Goal: Information Seeking & Learning: Learn about a topic

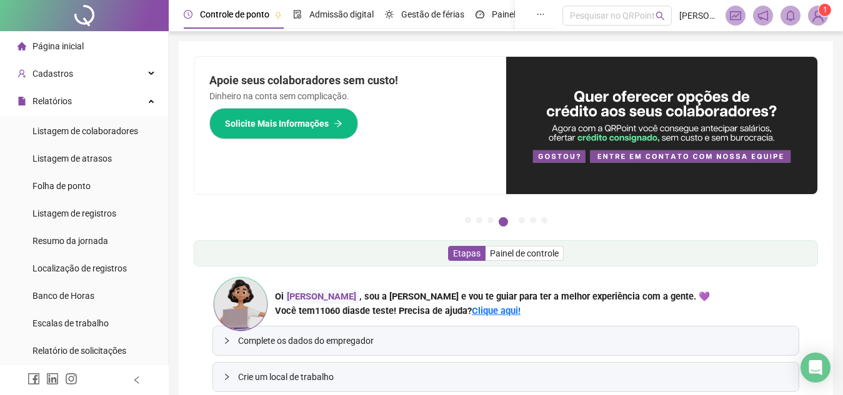
click at [819, 12] on sup "1" at bounding box center [824, 10] width 12 height 12
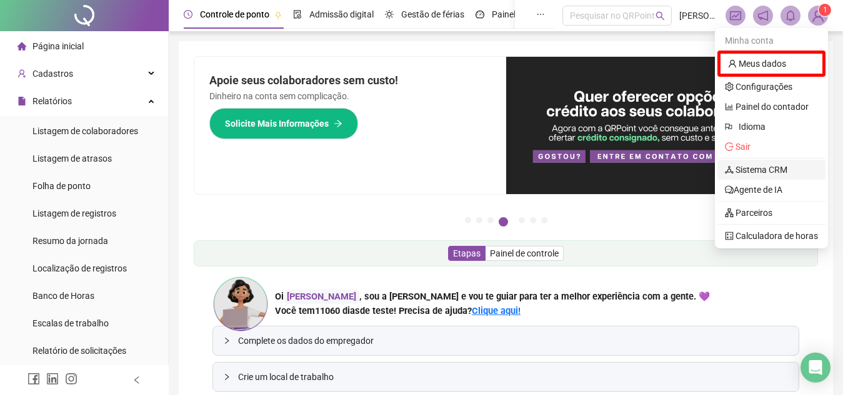
click at [737, 169] on link "Sistema CRM" at bounding box center [756, 170] width 62 height 10
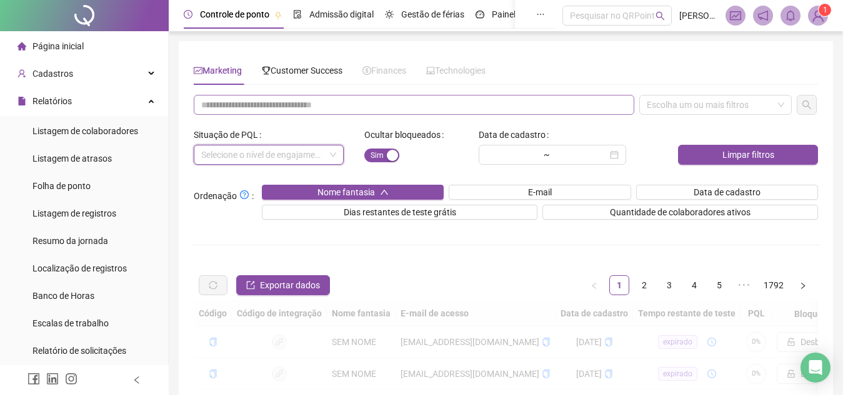
drag, startPoint x: 330, startPoint y: 154, endPoint x: 315, endPoint y: 104, distance: 53.0
click at [315, 104] on input "text" at bounding box center [414, 105] width 440 height 20
paste input "**********"
type input "**********"
drag, startPoint x: 733, startPoint y: 116, endPoint x: 698, endPoint y: 111, distance: 36.0
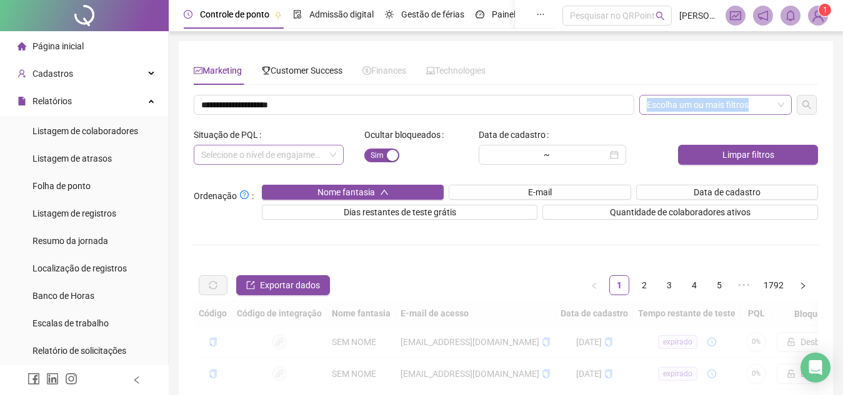
click at [698, 111] on div "**********" at bounding box center [505, 382] width 629 height 574
click at [698, 111] on div "Escolha um ou mais filtros" at bounding box center [715, 105] width 152 height 20
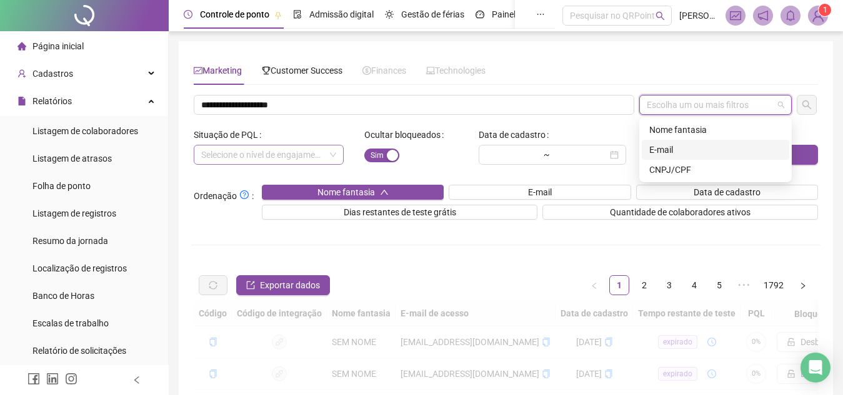
click at [688, 143] on div "E-mail" at bounding box center [715, 150] width 132 height 14
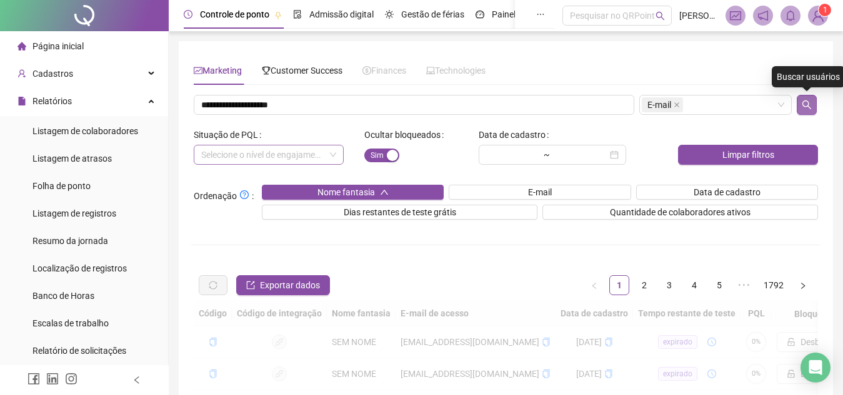
click at [808, 101] on icon "search" at bounding box center [806, 105] width 10 height 10
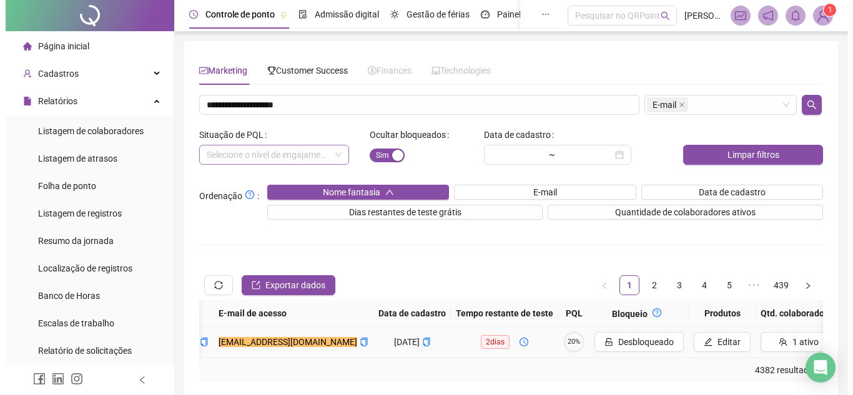
scroll to position [0, 314]
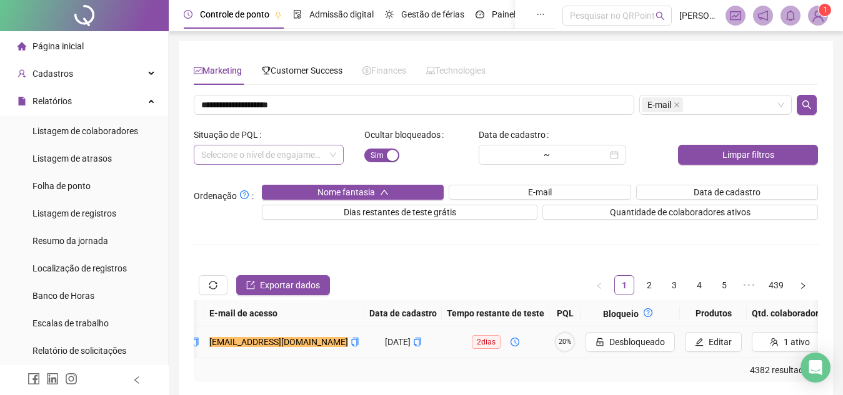
click at [555, 348] on circle at bounding box center [564, 342] width 19 height 19
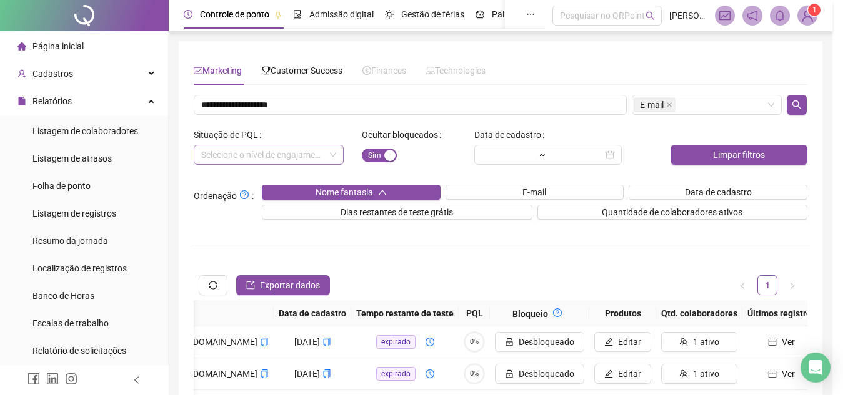
scroll to position [0, 271]
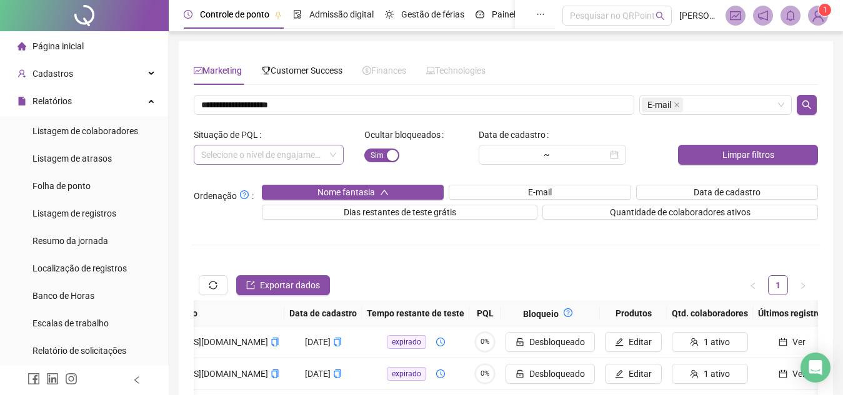
click at [796, 108] on div at bounding box center [807, 105] width 26 height 20
click at [806, 105] on icon "search" at bounding box center [806, 105] width 10 height 10
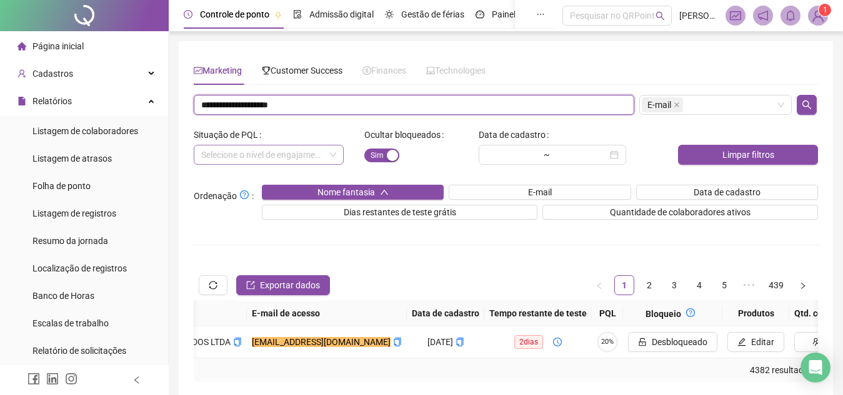
click at [230, 100] on input "**********" at bounding box center [414, 105] width 440 height 20
paste input "*******"
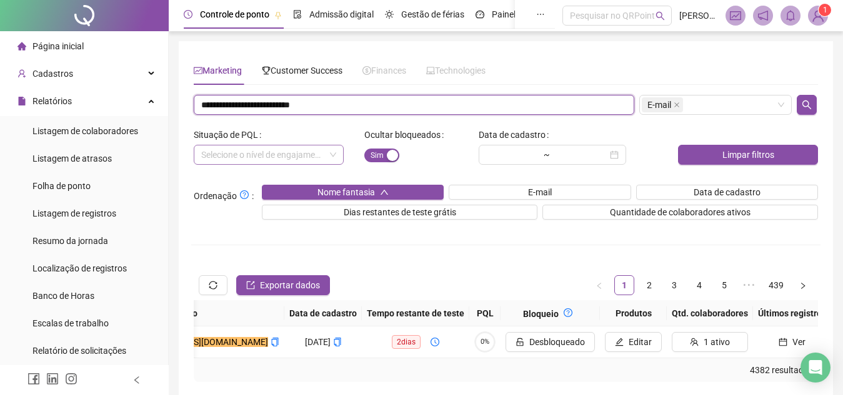
scroll to position [0, 261]
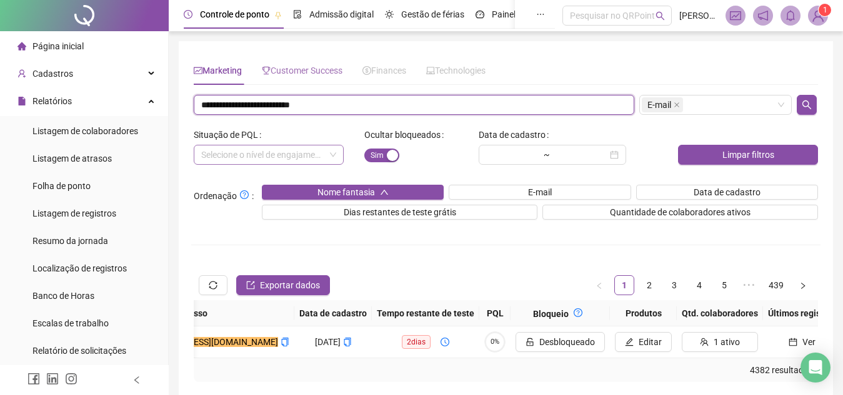
paste input "text"
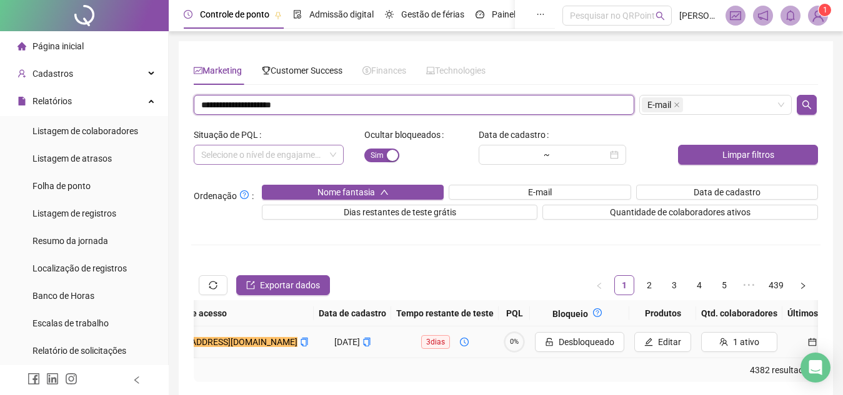
scroll to position [0, 0]
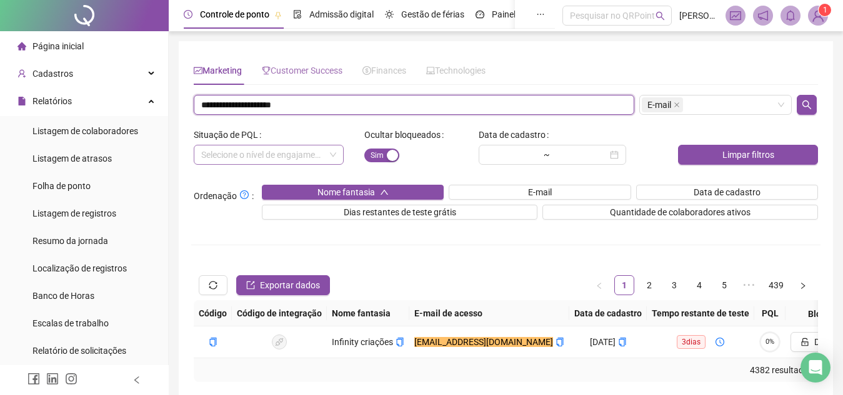
paste input "text"
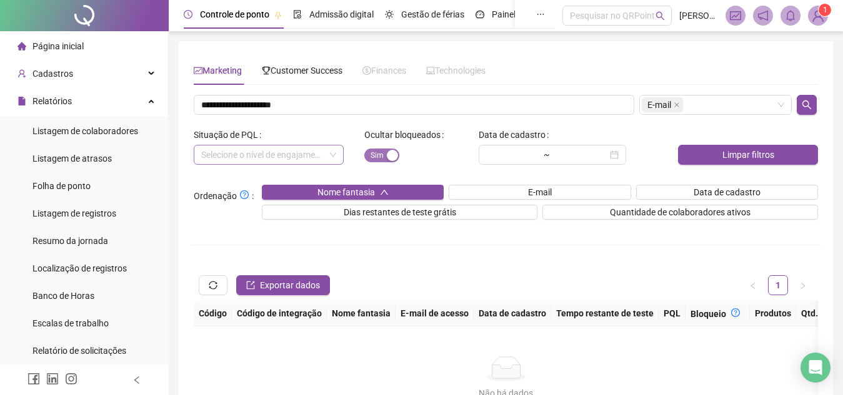
click at [379, 156] on span "Sim Não" at bounding box center [381, 156] width 35 height 14
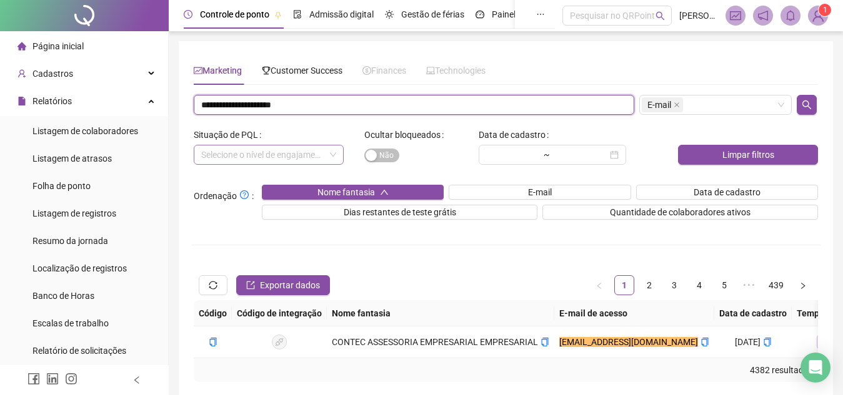
click at [325, 96] on input "**********" at bounding box center [414, 105] width 440 height 20
paste input "text"
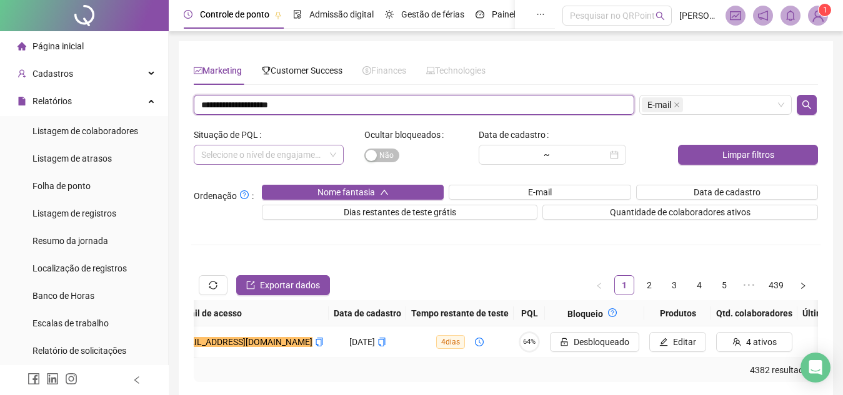
scroll to position [0, 241]
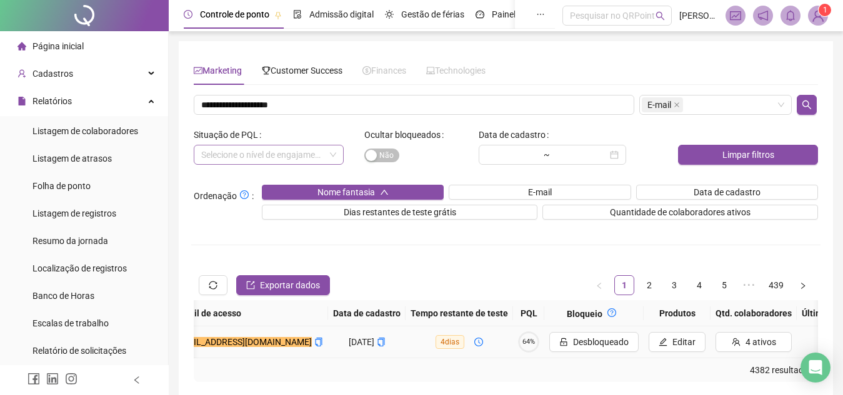
click at [518, 345] on span "64%" at bounding box center [528, 342] width 21 height 7
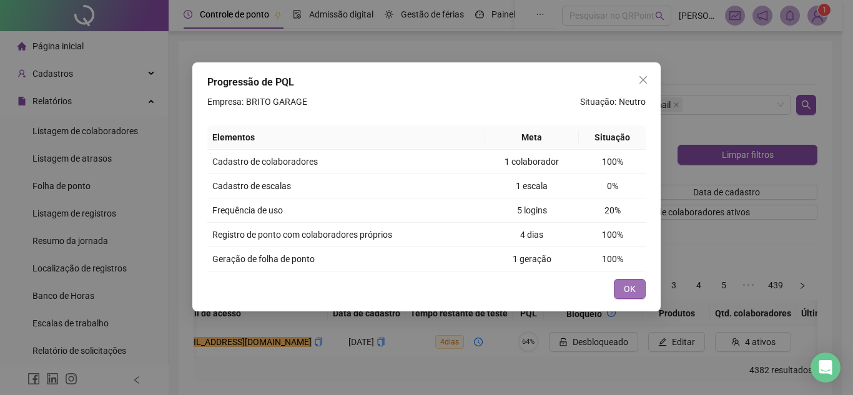
drag, startPoint x: 637, startPoint y: 274, endPoint x: 632, endPoint y: 286, distance: 13.2
click at [632, 286] on div "Progressão de PQL Empresa: BRITO GARAGE Situação: Neutro Elementos Meta Situaçã…" at bounding box center [426, 186] width 469 height 249
click at [632, 286] on span "OK" at bounding box center [630, 289] width 12 height 14
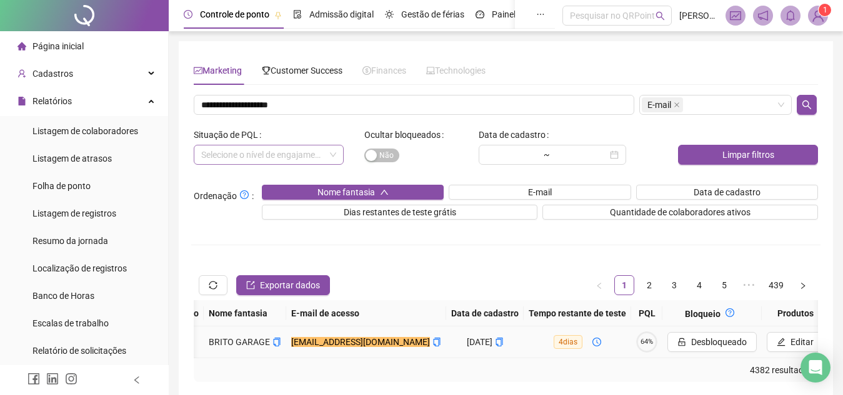
scroll to position [0, 255]
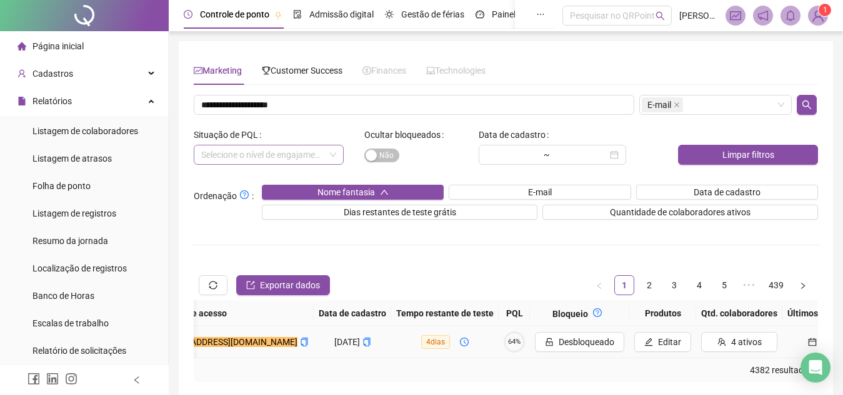
click at [821, 339] on span "Ver" at bounding box center [827, 342] width 13 height 14
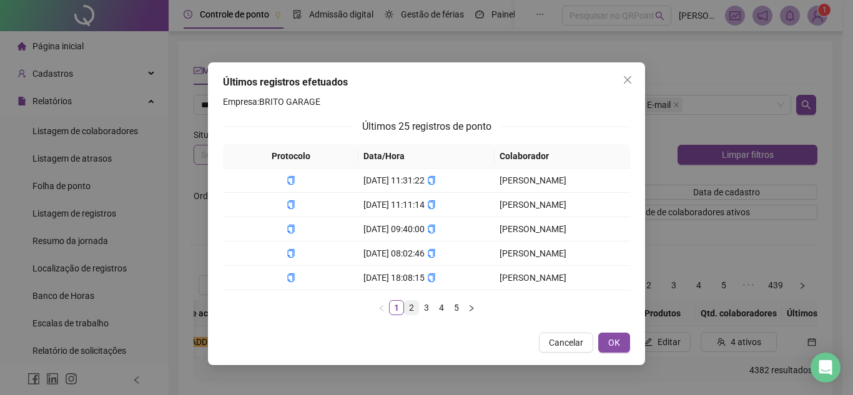
click at [415, 304] on link "2" at bounding box center [412, 308] width 14 height 14
click at [430, 305] on link "3" at bounding box center [427, 308] width 14 height 14
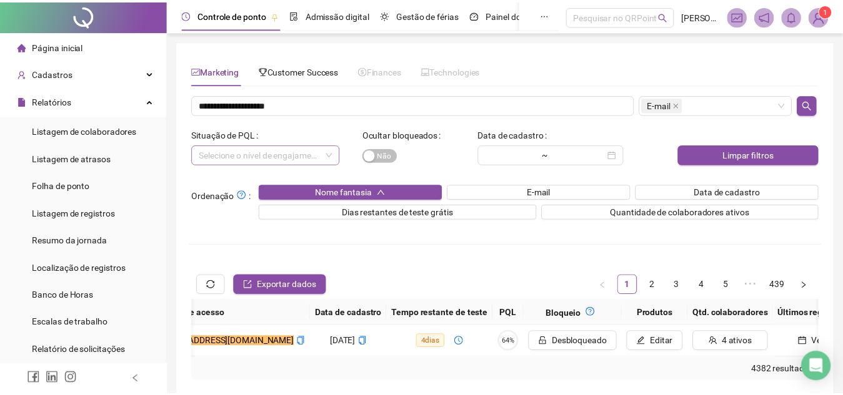
scroll to position [0, 245]
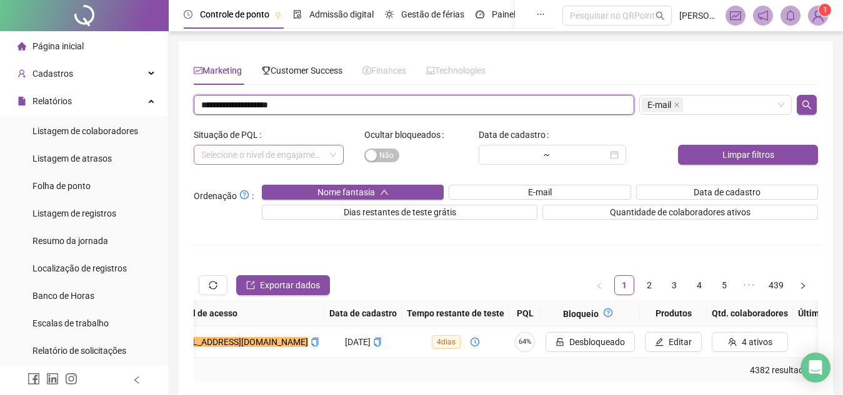
click at [247, 102] on input "**********" at bounding box center [414, 105] width 440 height 20
paste input "text"
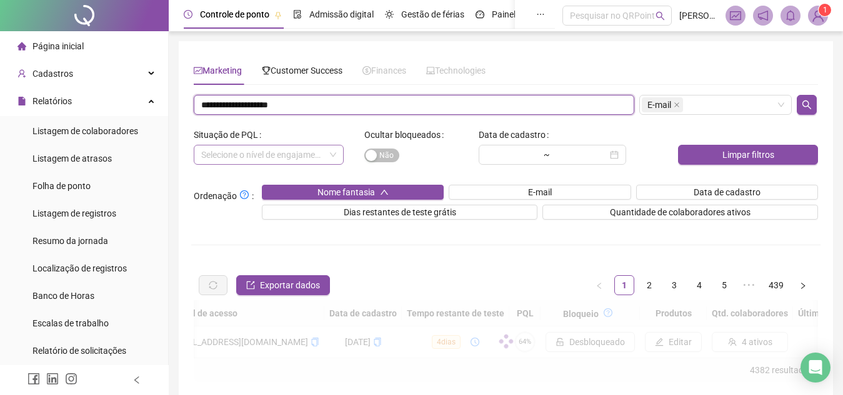
scroll to position [0, 232]
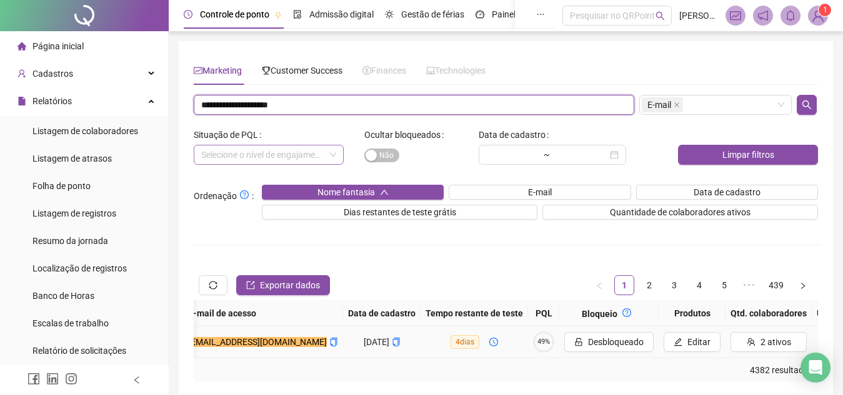
type input "**********"
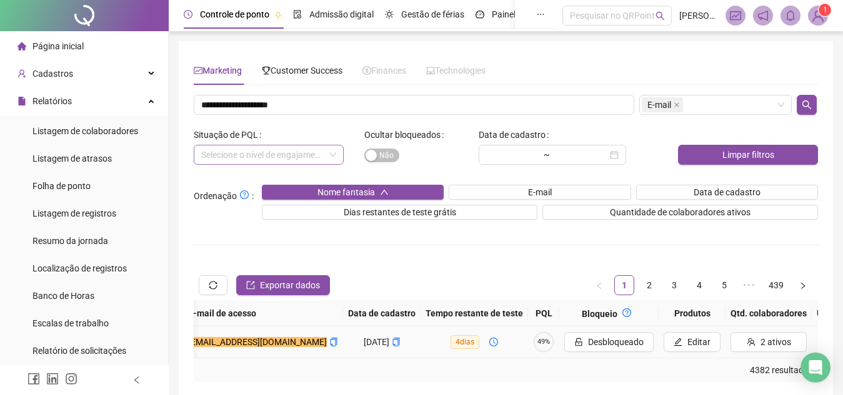
click at [533, 345] on span "49%" at bounding box center [543, 342] width 21 height 7
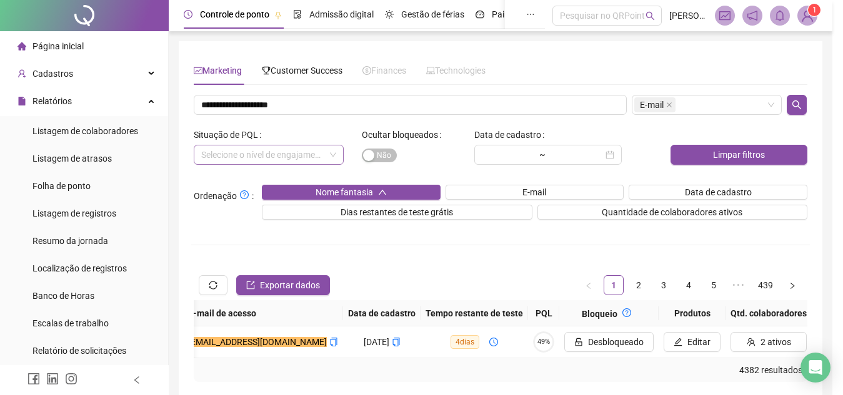
scroll to position [0, 221]
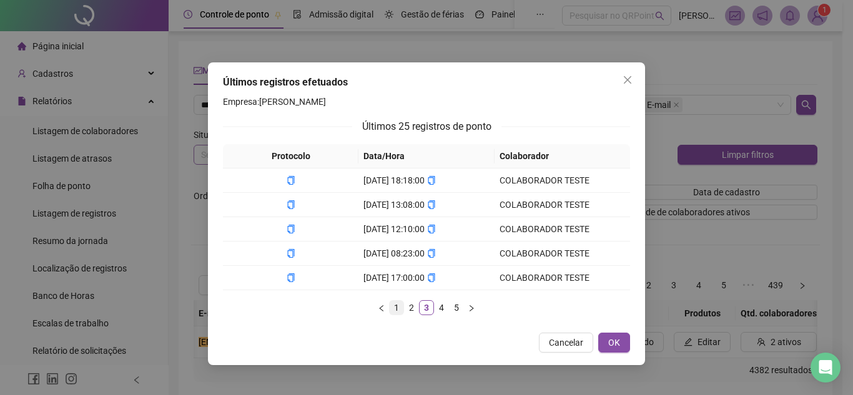
click at [400, 310] on link "1" at bounding box center [397, 308] width 14 height 14
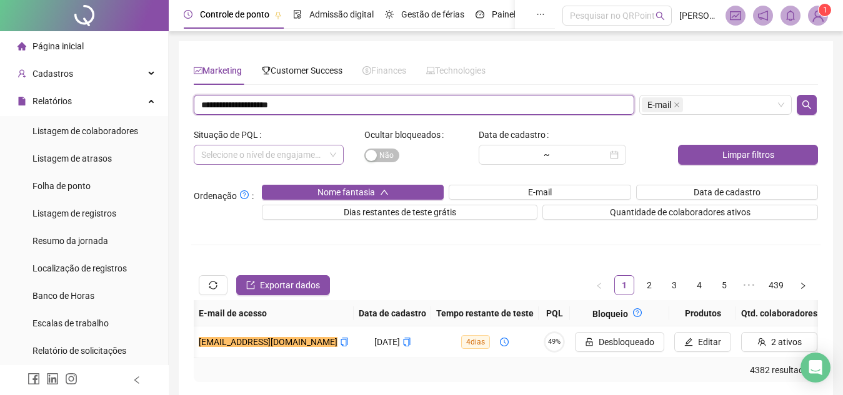
click at [269, 104] on input "**********" at bounding box center [414, 105] width 440 height 20
paste input "******"
type input "**********"
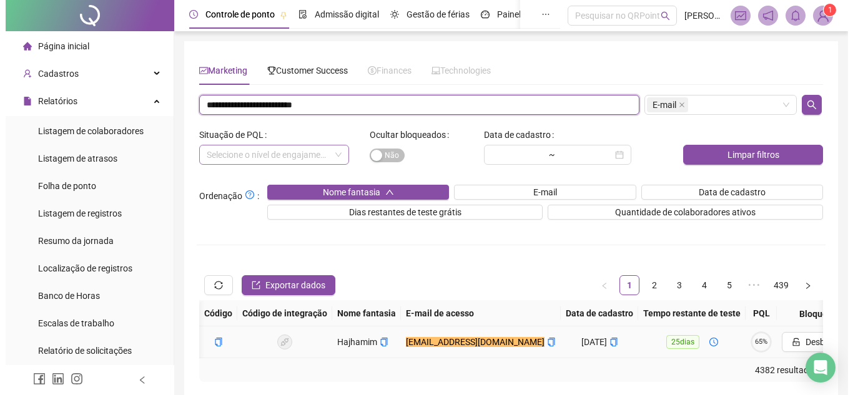
scroll to position [0, 267]
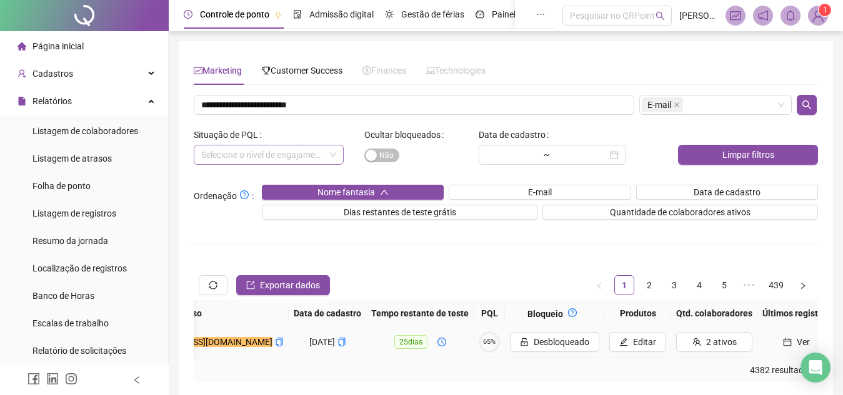
drag, startPoint x: 449, startPoint y: 331, endPoint x: 485, endPoint y: 352, distance: 42.2
click at [485, 352] on tr "Hajhamim [EMAIL_ADDRESS][DOMAIN_NAME] [DATE] 25 dias 65% Desbloqueado Editar 2 …" at bounding box center [381, 343] width 908 height 32
drag, startPoint x: 485, startPoint y: 352, endPoint x: 474, endPoint y: 347, distance: 12.1
click at [474, 347] on td "65%" at bounding box center [489, 343] width 31 height 32
click at [480, 347] on circle at bounding box center [489, 342] width 19 height 19
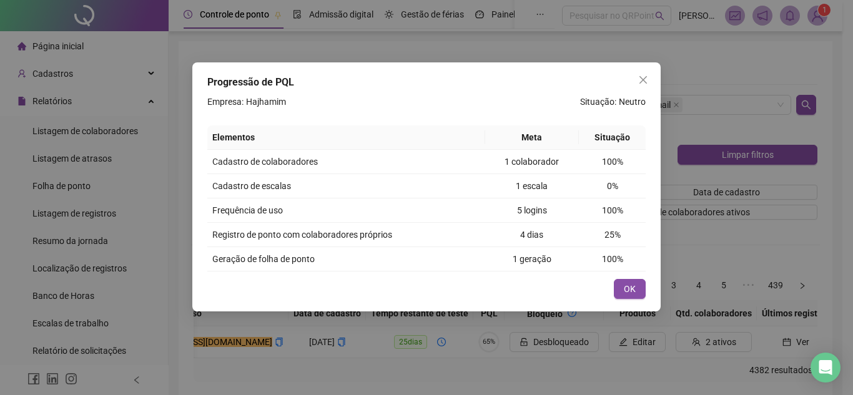
click at [635, 277] on div "Progressão de PQL Empresa: Hajhamim Situação: Neutro Elementos Meta Situação Ca…" at bounding box center [426, 186] width 469 height 249
click at [640, 292] on button "OK" at bounding box center [630, 289] width 32 height 20
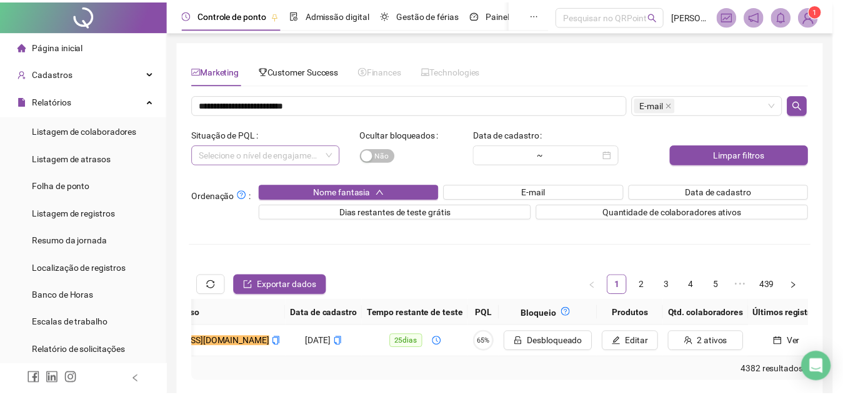
scroll to position [0, 256]
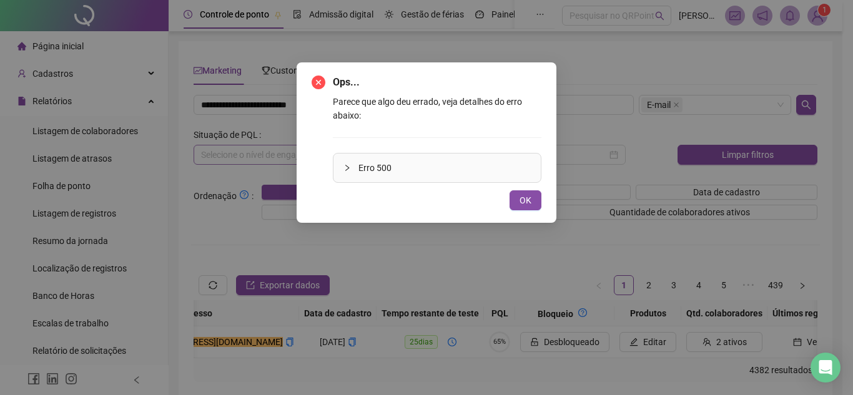
click at [477, 344] on div "Ops... Parece que algo deu errado, veja detalhes do erro abaixo: Erro 500 OK" at bounding box center [426, 197] width 853 height 395
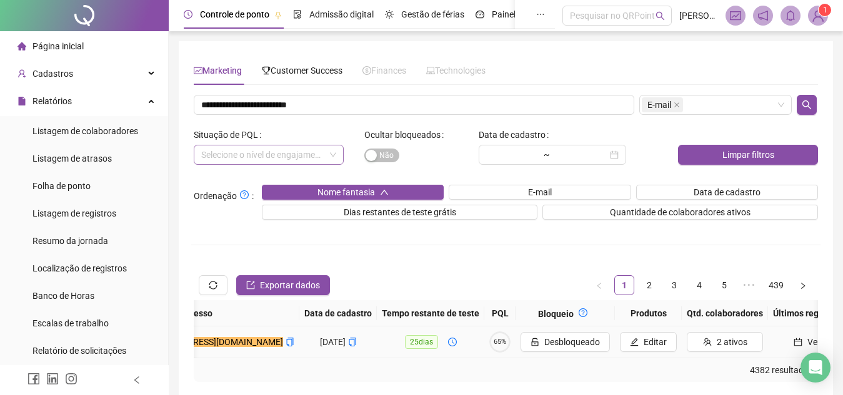
click at [489, 344] on span "65%" at bounding box center [499, 342] width 21 height 7
click at [794, 340] on icon "calendar" at bounding box center [798, 343] width 8 height 8
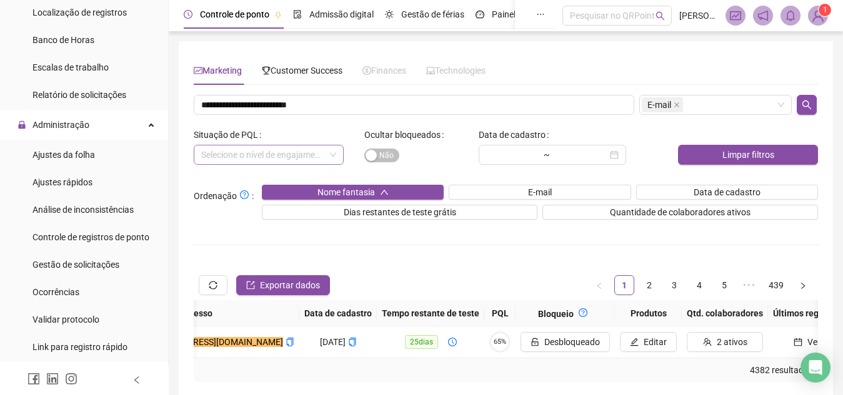
scroll to position [473, 0]
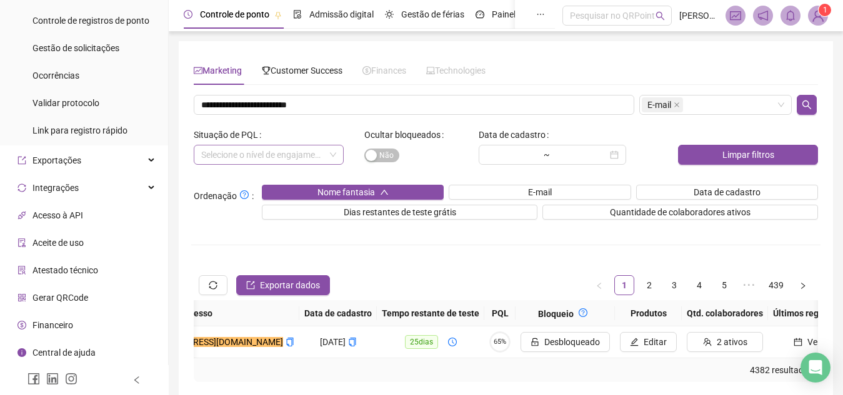
click at [76, 324] on li "Financeiro" at bounding box center [83, 325] width 163 height 25
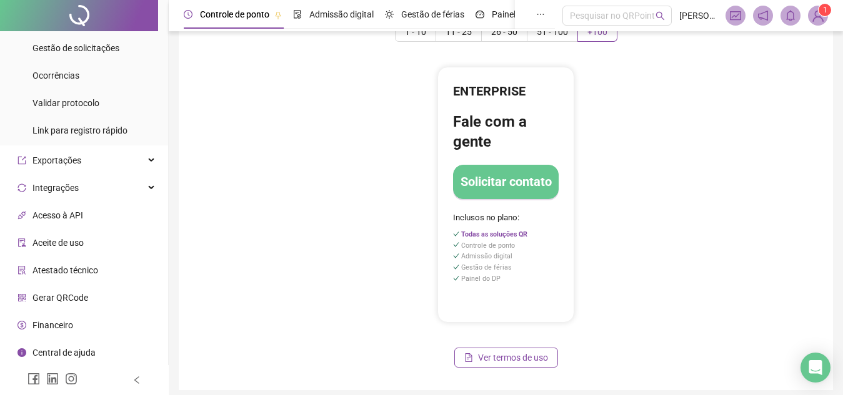
scroll to position [84, 0]
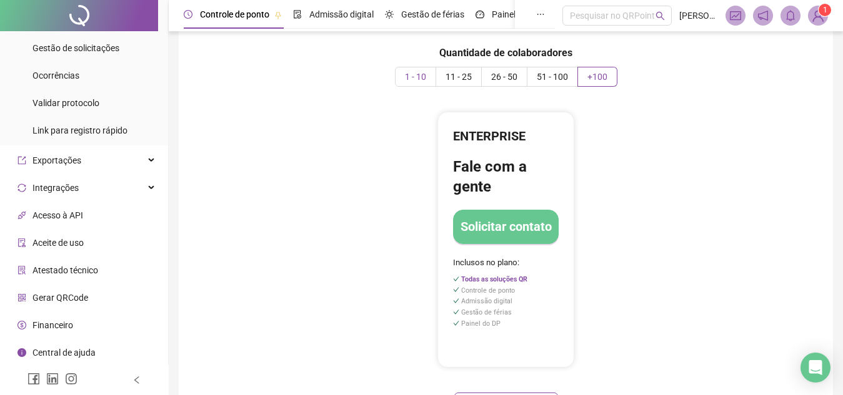
click at [409, 86] on label "1 - 10" at bounding box center [415, 77] width 41 height 20
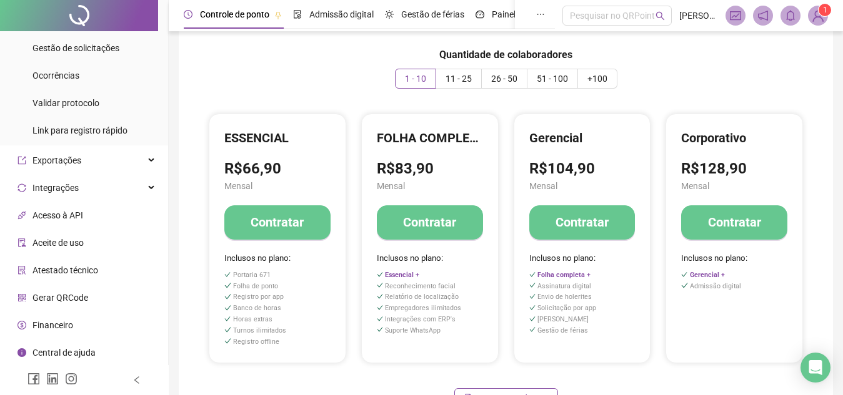
scroll to position [84, 0]
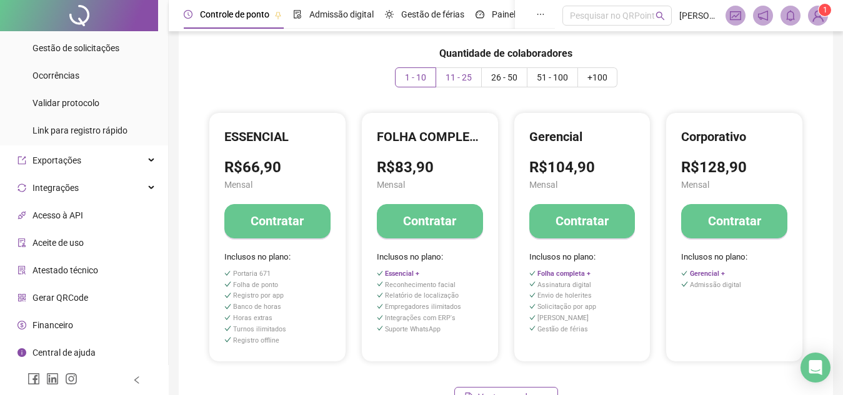
click at [451, 76] on span "11 - 25" at bounding box center [458, 77] width 26 height 10
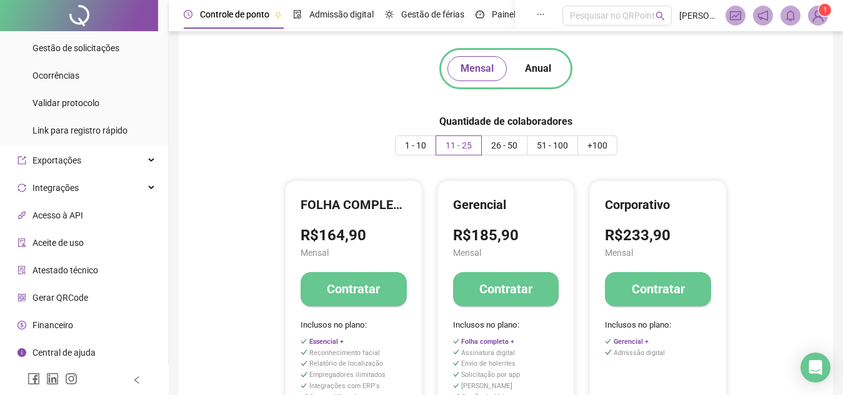
scroll to position [17, 0]
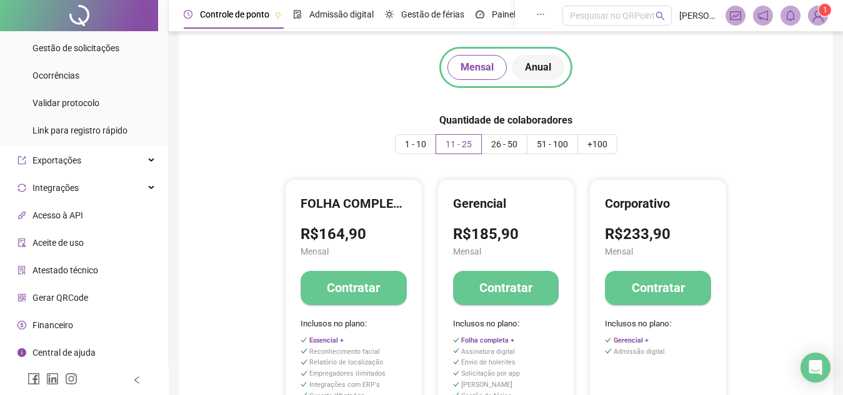
click at [519, 66] on button "Anual" at bounding box center [538, 67] width 52 height 25
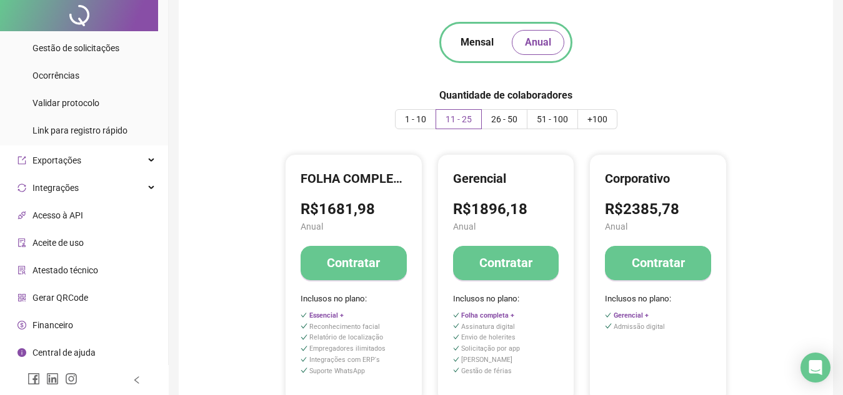
scroll to position [0, 0]
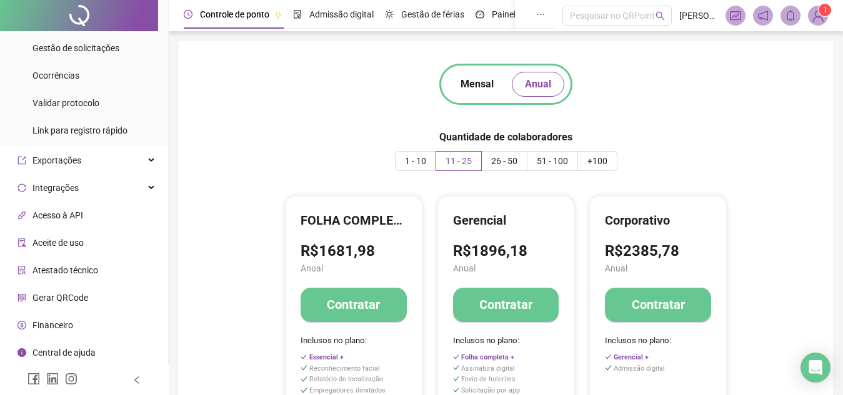
click at [813, 7] on img at bounding box center [817, 15] width 19 height 19
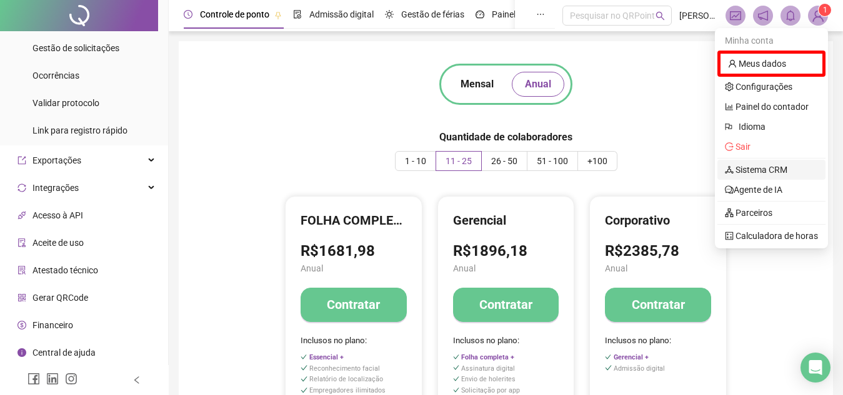
click at [750, 165] on link "Sistema CRM" at bounding box center [756, 170] width 62 height 10
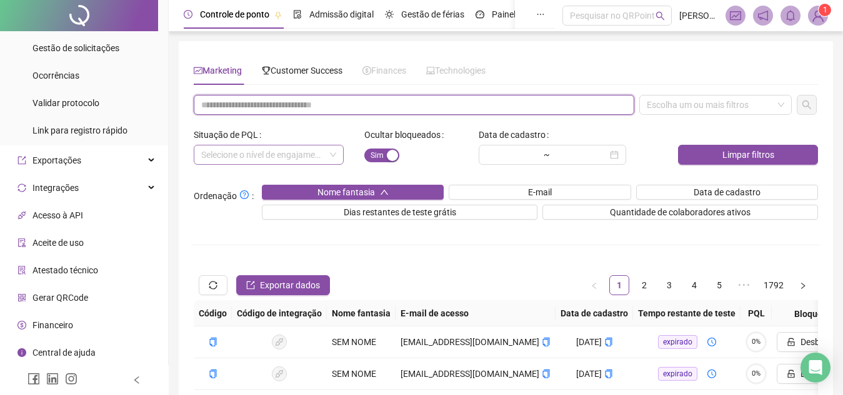
click at [388, 106] on input "text" at bounding box center [414, 105] width 440 height 20
paste input "**********"
click at [705, 97] on div "Escolha um ou mais filtros" at bounding box center [715, 105] width 152 height 20
type input "**********"
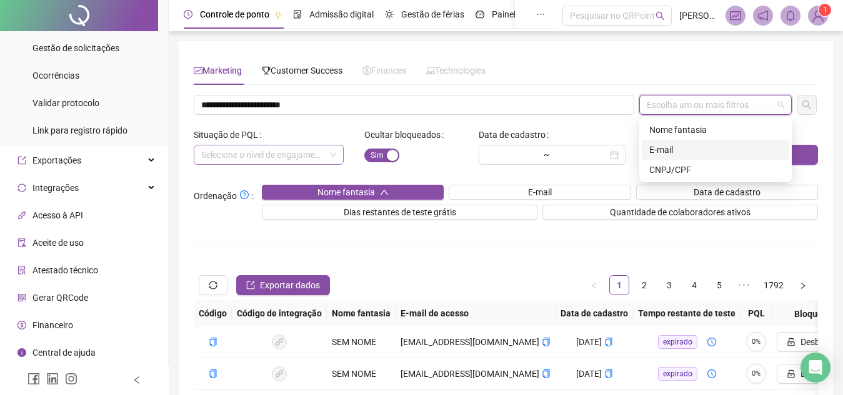
click at [695, 146] on div "E-mail" at bounding box center [715, 150] width 132 height 14
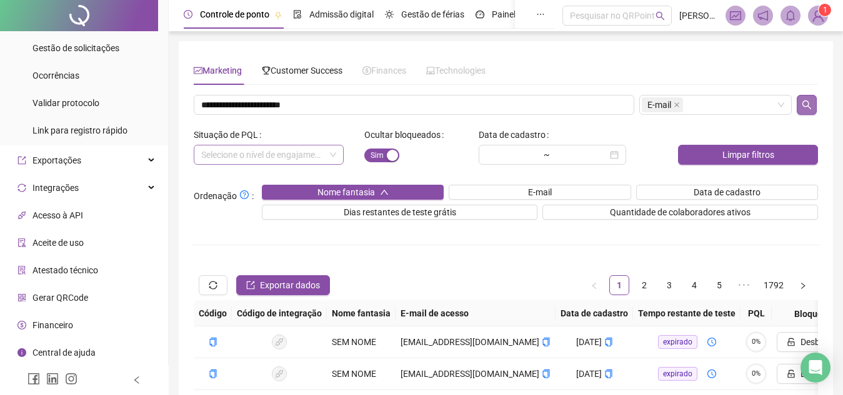
drag, startPoint x: 795, startPoint y: 95, endPoint x: 811, endPoint y: 100, distance: 17.0
click at [811, 100] on div at bounding box center [807, 105] width 26 height 20
click at [811, 100] on icon "search" at bounding box center [806, 105] width 10 height 10
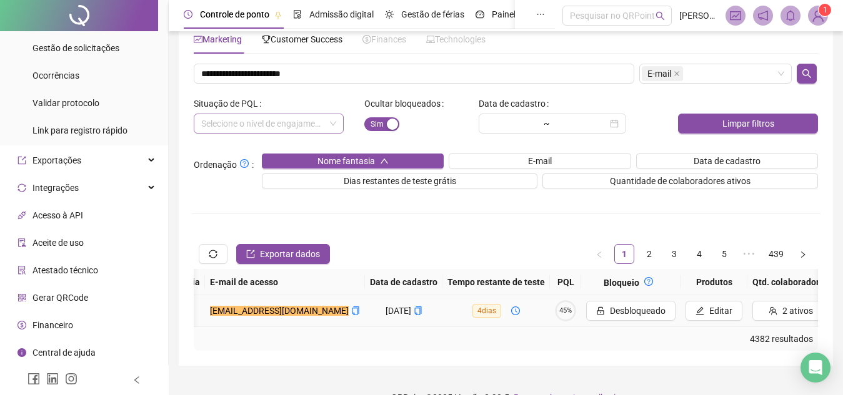
scroll to position [0, 191]
click at [554, 308] on span "45%" at bounding box center [564, 310] width 21 height 7
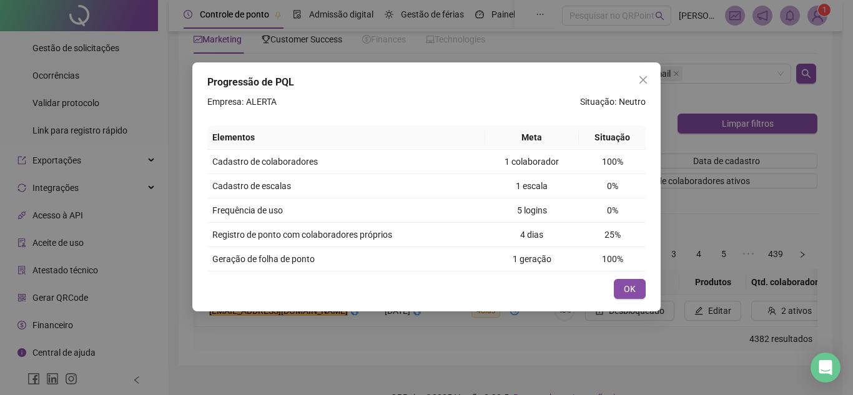
click at [750, 268] on div "Progressão de PQL Empresa: ALERTA Situação: Neutro Elementos Meta Situação Cada…" at bounding box center [426, 197] width 853 height 395
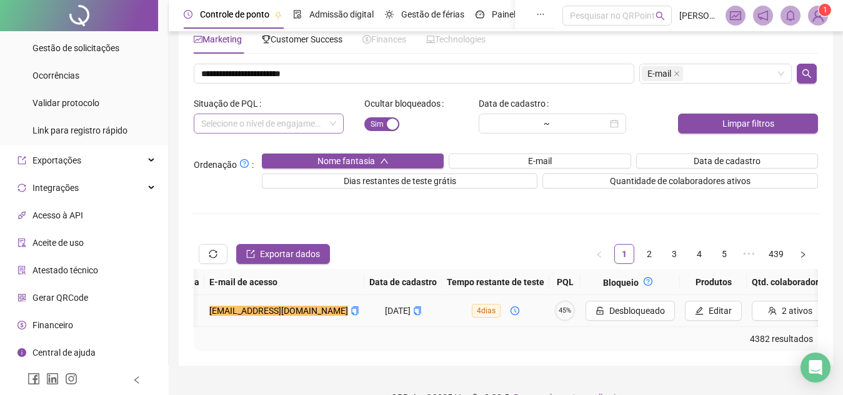
click at [555, 315] on circle at bounding box center [564, 311] width 19 height 19
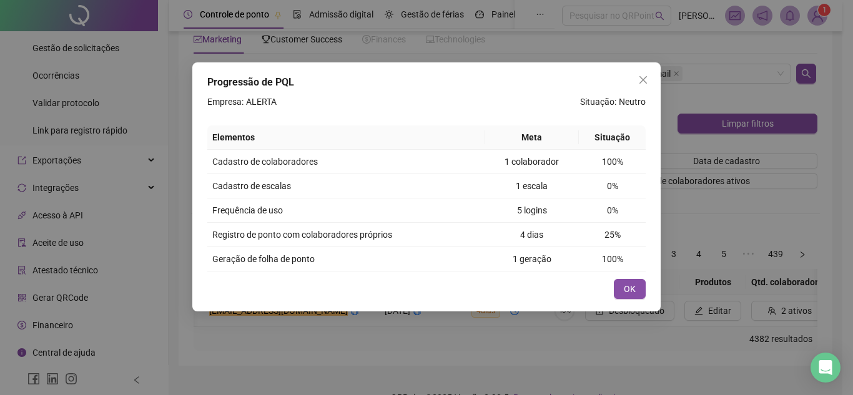
click at [801, 274] on div "Progressão de PQL Empresa: ALERTA Situação: Neutro Elementos Meta Situação Cada…" at bounding box center [426, 197] width 853 height 395
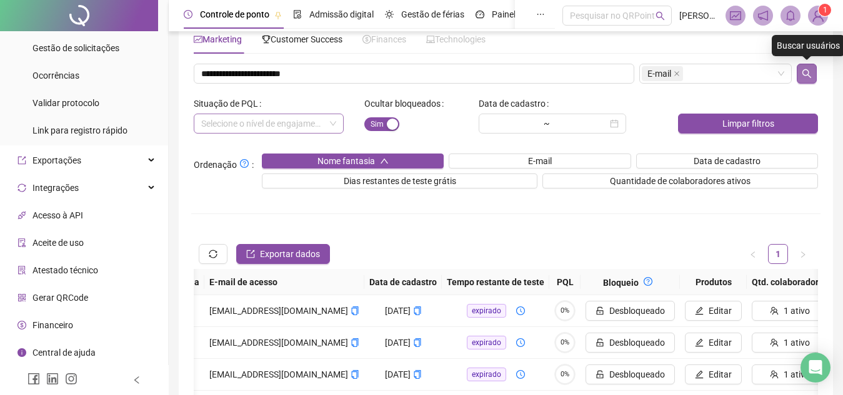
click at [810, 71] on icon "search" at bounding box center [806, 74] width 10 height 10
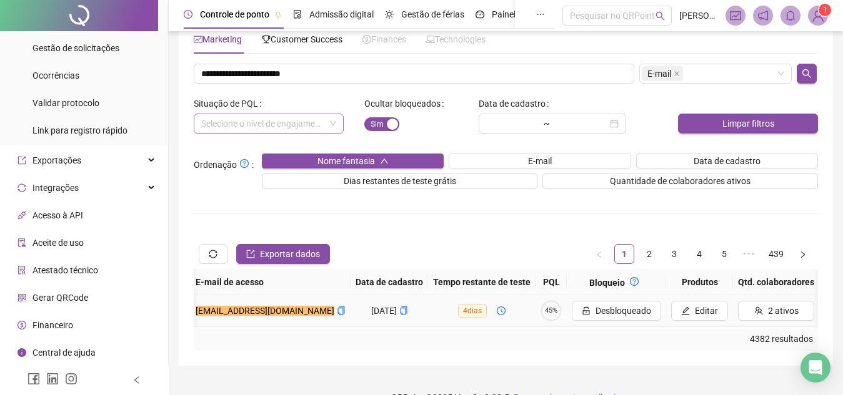
scroll to position [0, 254]
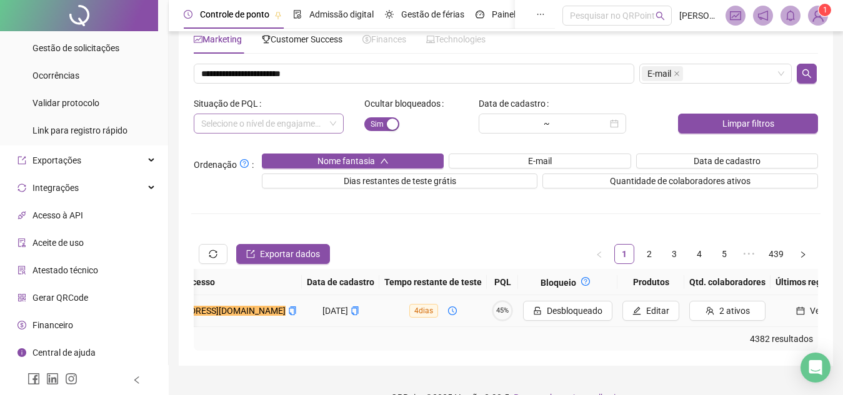
click at [810, 308] on span "Ver" at bounding box center [816, 311] width 13 height 14
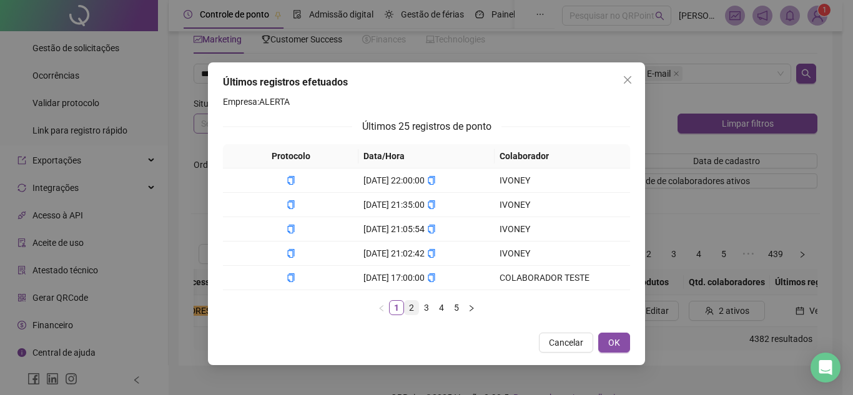
click at [412, 307] on link "2" at bounding box center [412, 308] width 14 height 14
click at [433, 309] on link "3" at bounding box center [427, 308] width 14 height 14
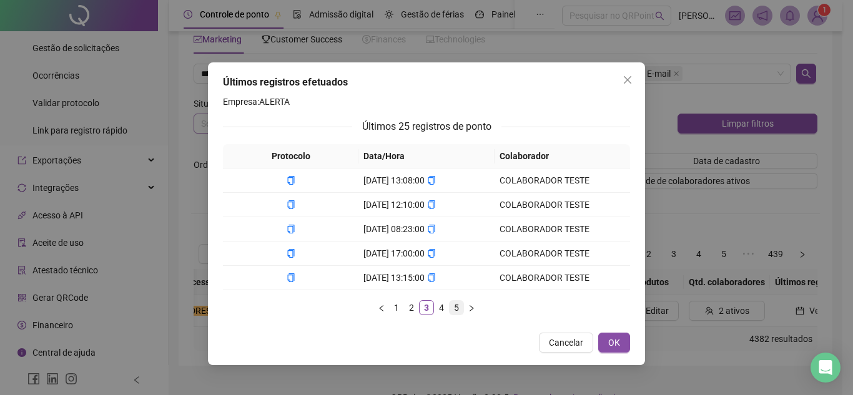
click at [455, 309] on link "5" at bounding box center [457, 308] width 14 height 14
click at [393, 310] on link "1" at bounding box center [397, 308] width 14 height 14
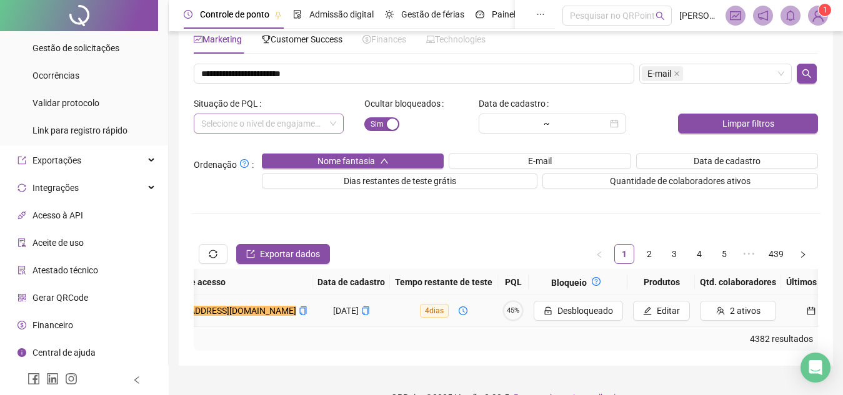
scroll to position [0, 0]
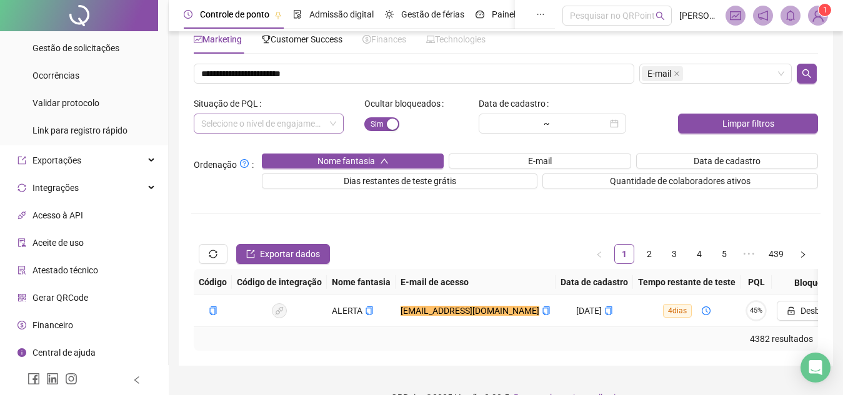
click at [820, 21] on img at bounding box center [817, 15] width 19 height 19
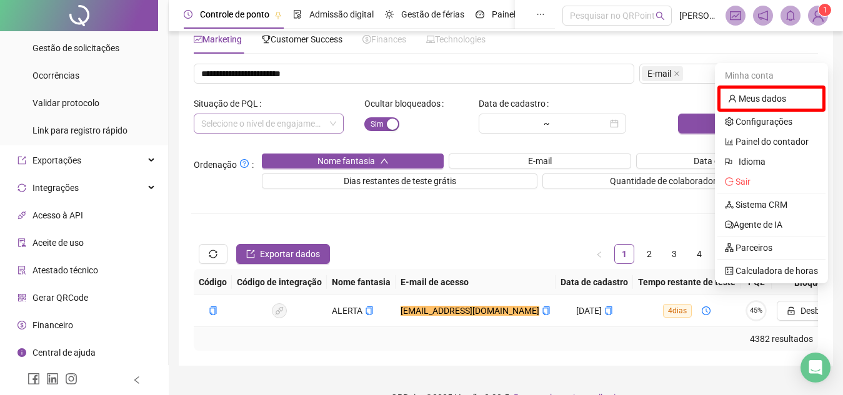
scroll to position [66, 0]
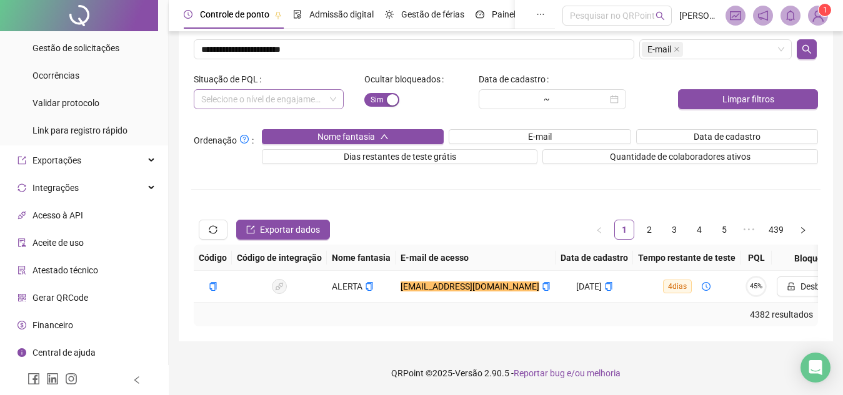
click at [57, 334] on div "Financeiro" at bounding box center [45, 325] width 56 height 25
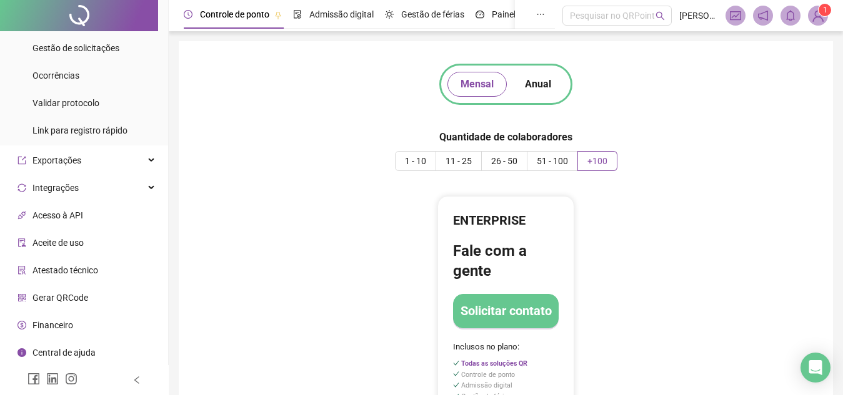
click at [456, 163] on span "11 - 25" at bounding box center [458, 161] width 26 height 10
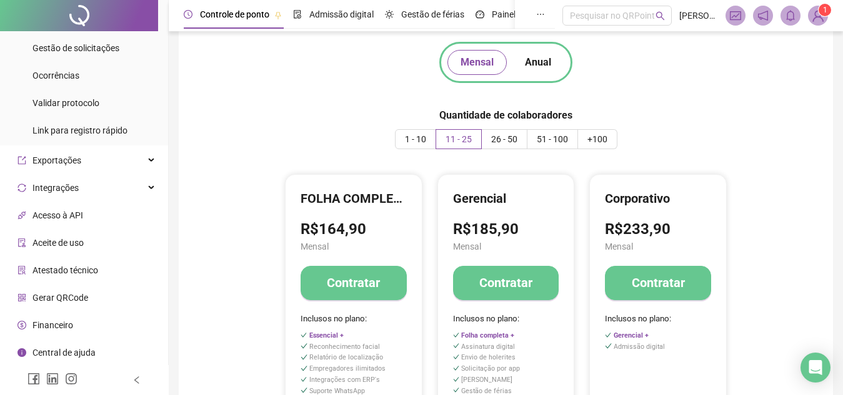
scroll to position [19, 0]
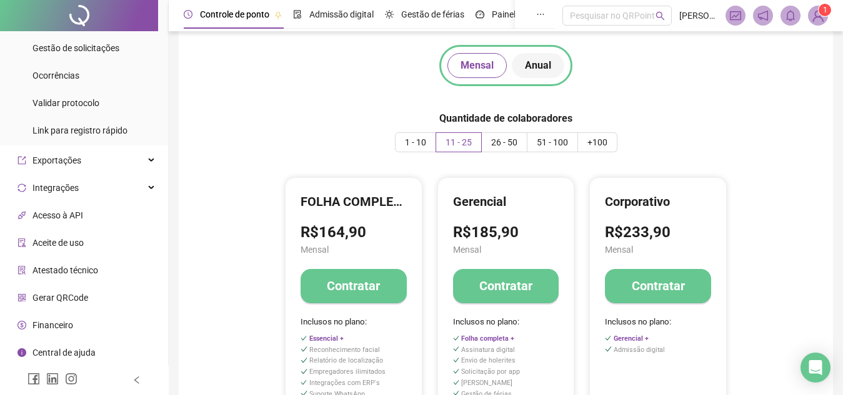
click at [527, 69] on span "Anual" at bounding box center [538, 65] width 26 height 15
click at [469, 64] on span "Mensal" at bounding box center [476, 65] width 33 height 15
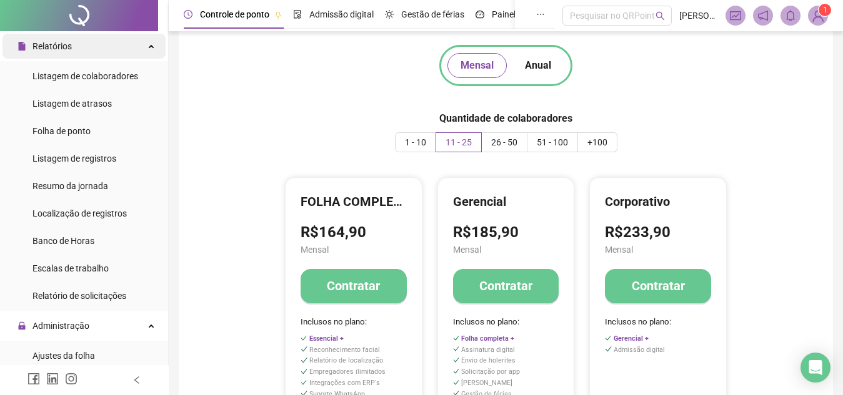
scroll to position [0, 0]
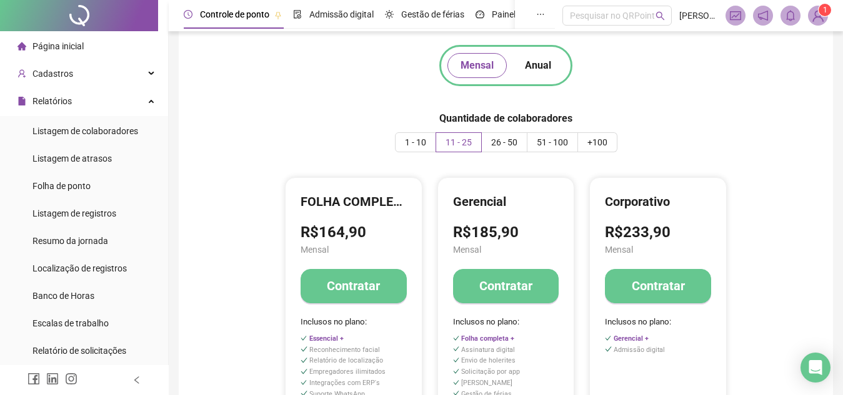
click at [64, 41] on span "Página inicial" at bounding box center [57, 46] width 51 height 10
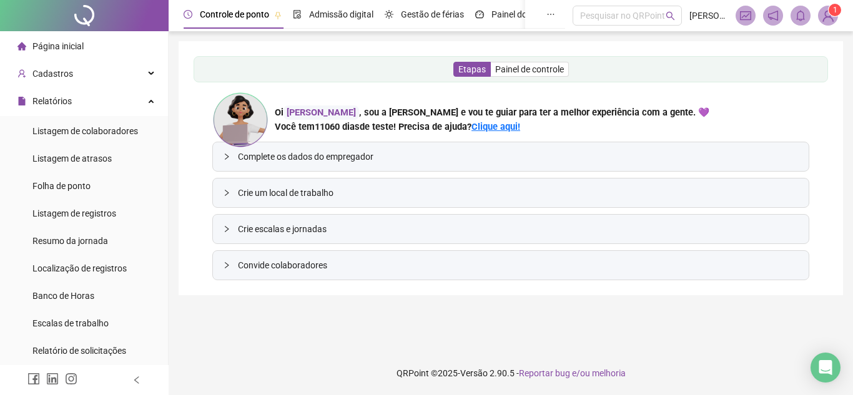
click at [823, 19] on img at bounding box center [828, 15] width 19 height 19
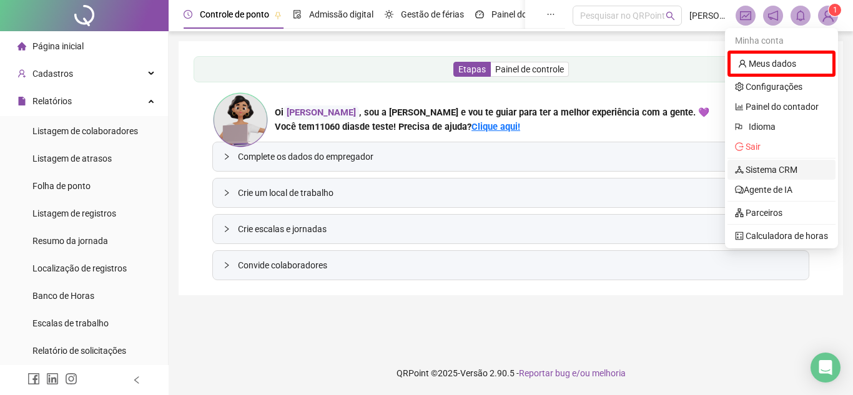
click at [749, 166] on link "Sistema CRM" at bounding box center [766, 170] width 62 height 10
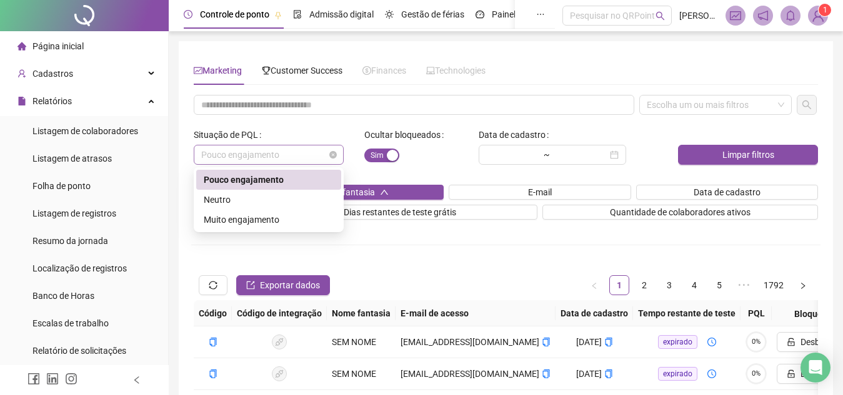
click at [337, 156] on div "Pouco engajamento" at bounding box center [269, 155] width 150 height 20
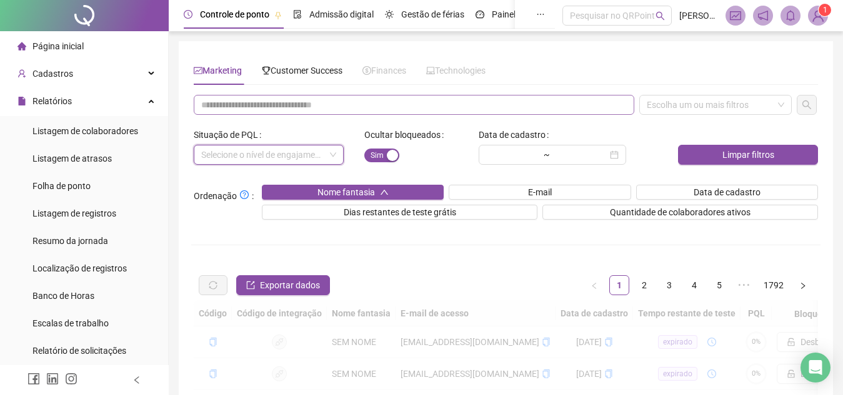
drag, startPoint x: 332, startPoint y: 151, endPoint x: 341, endPoint y: 111, distance: 40.9
click at [341, 111] on input "text" at bounding box center [414, 105] width 440 height 20
paste input "**********"
drag, startPoint x: 688, startPoint y: 116, endPoint x: 681, endPoint y: 112, distance: 8.1
click at [681, 112] on div "**********" at bounding box center [505, 382] width 629 height 574
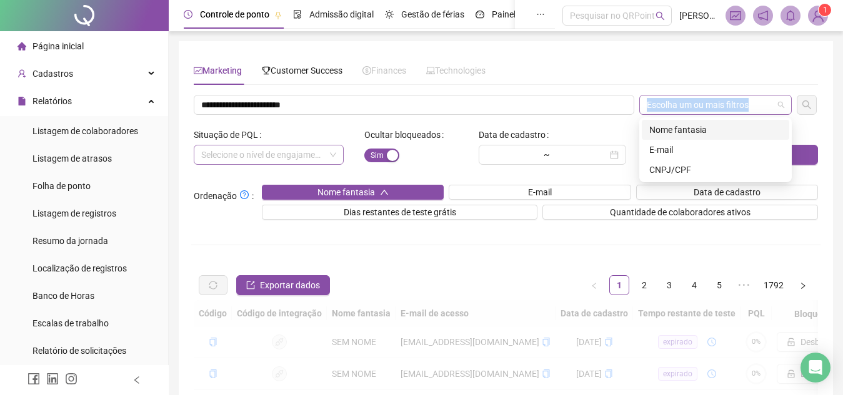
click at [681, 112] on div "Escolha um ou mais filtros" at bounding box center [715, 105] width 152 height 20
click at [676, 142] on div "E-mail" at bounding box center [715, 150] width 147 height 20
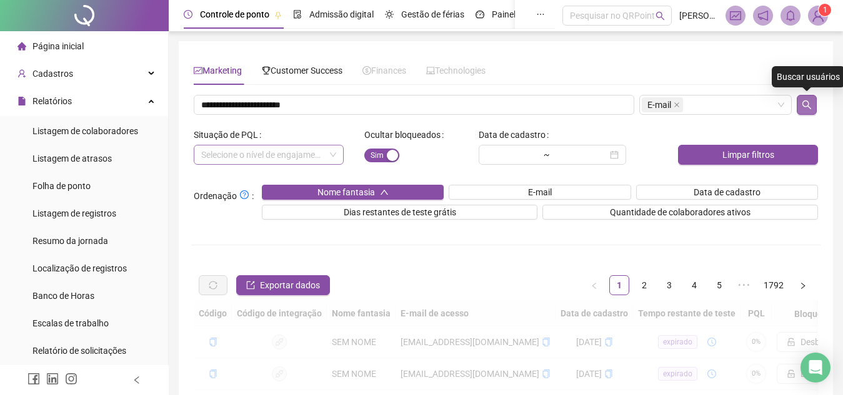
click at [802, 112] on button "button" at bounding box center [806, 105] width 20 height 20
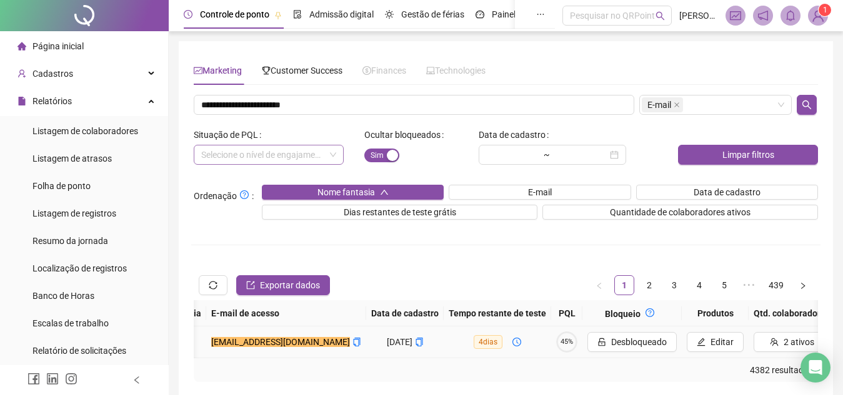
scroll to position [0, 144]
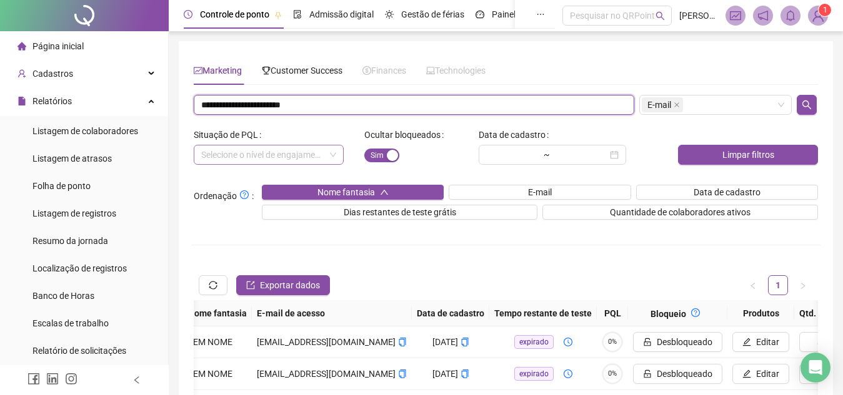
click at [270, 110] on input "**********" at bounding box center [414, 105] width 440 height 20
paste input "text"
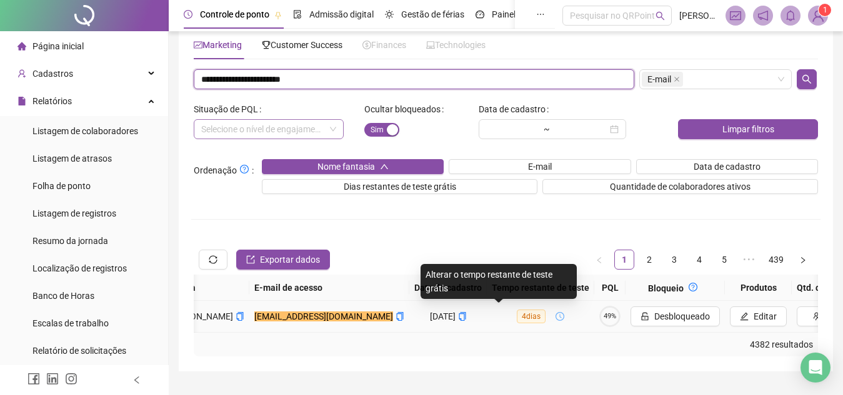
scroll to position [0, 196]
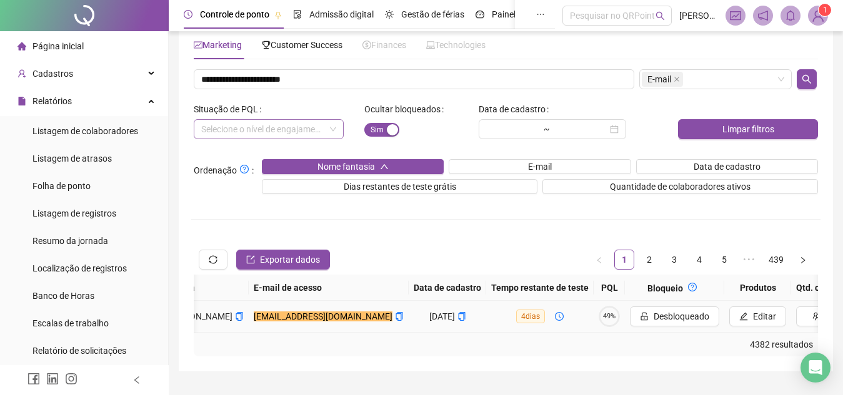
click at [598, 317] on span "49%" at bounding box center [608, 316] width 21 height 7
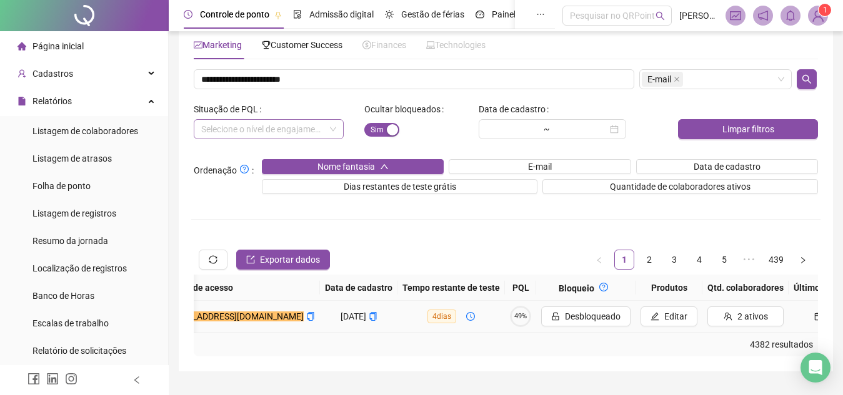
click at [793, 313] on button "Ver" at bounding box center [827, 317] width 68 height 20
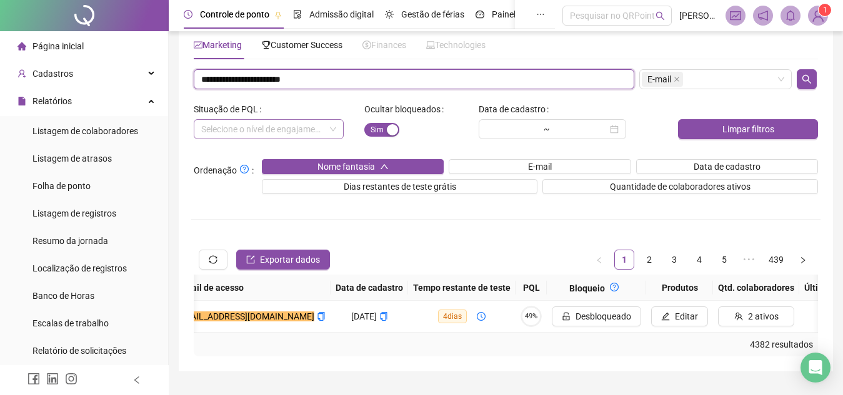
click at [348, 84] on input "**********" at bounding box center [414, 79] width 440 height 20
paste input "text"
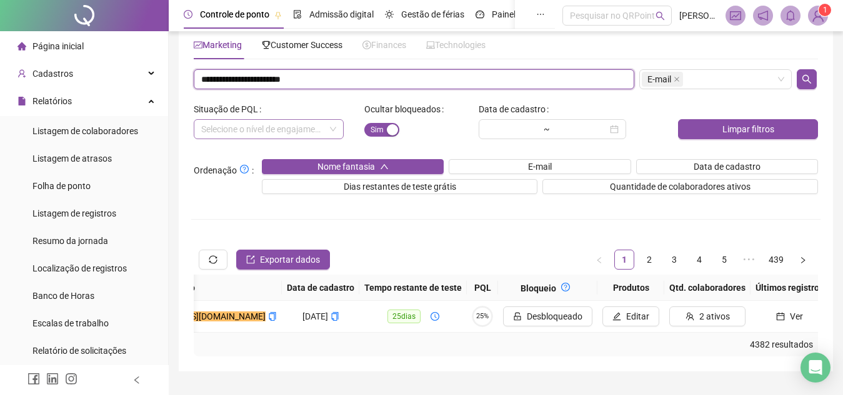
scroll to position [0, 255]
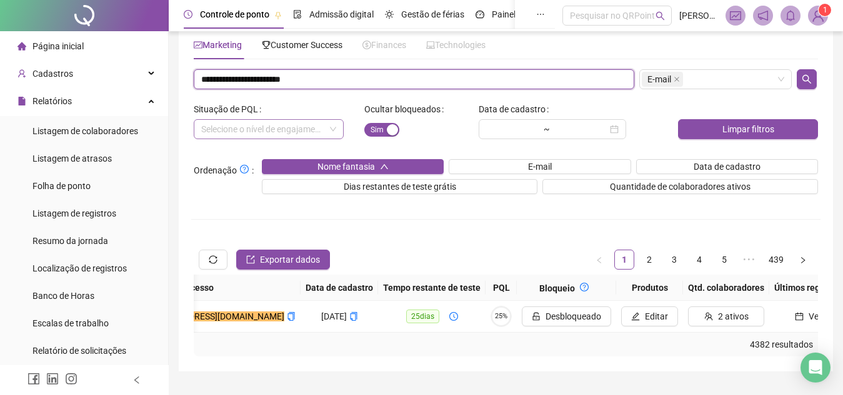
paste input "text"
type input "**********"
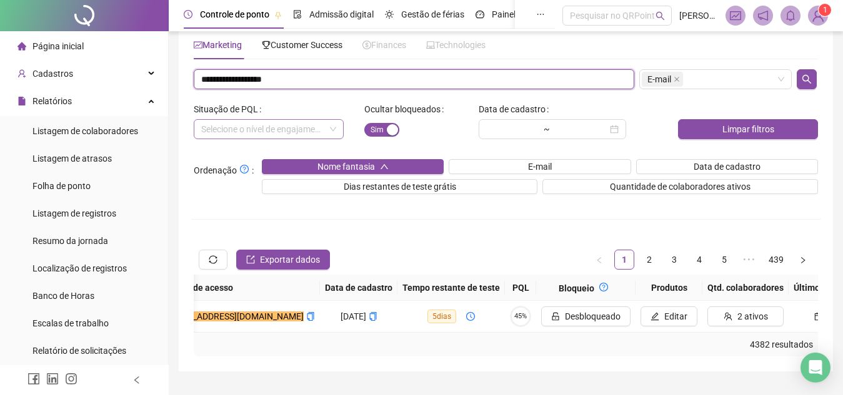
scroll to position [0, 252]
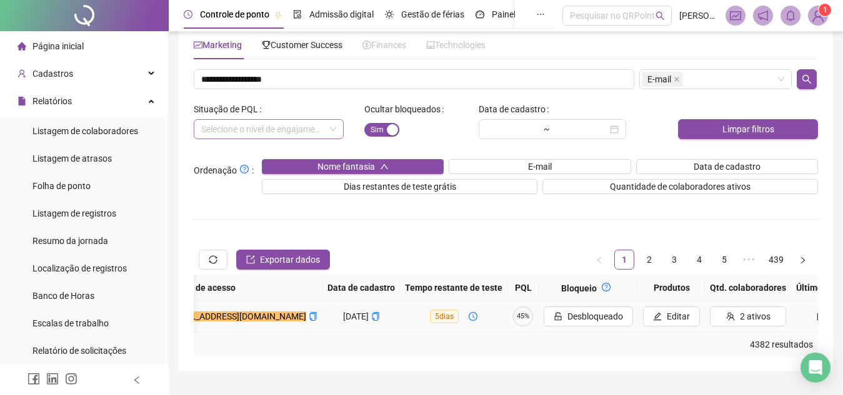
click at [512, 318] on span "45%" at bounding box center [522, 316] width 21 height 7
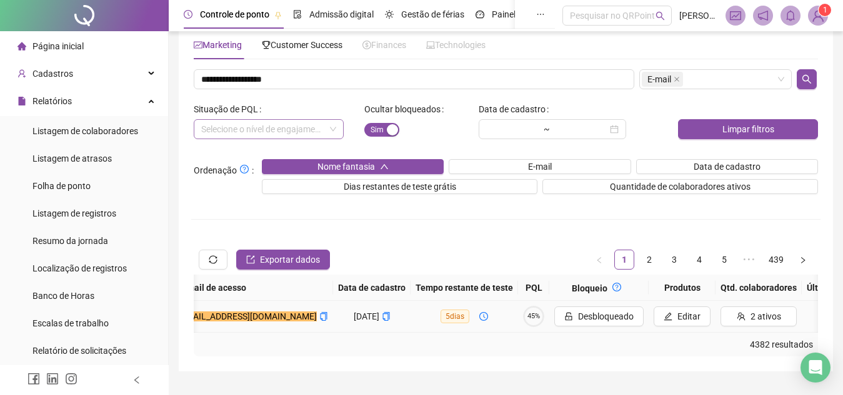
click at [806, 324] on button "Ver" at bounding box center [840, 317] width 68 height 20
click at [523, 315] on span "45%" at bounding box center [533, 316] width 21 height 7
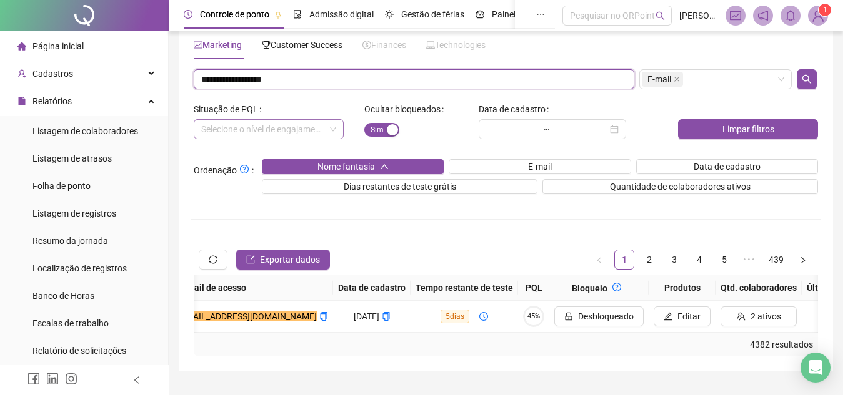
click at [263, 83] on input "**********" at bounding box center [414, 79] width 440 height 20
paste input "text"
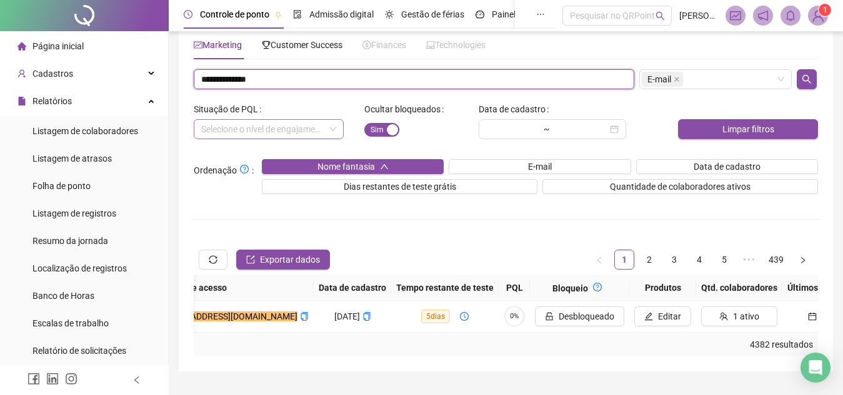
scroll to position [0, 206]
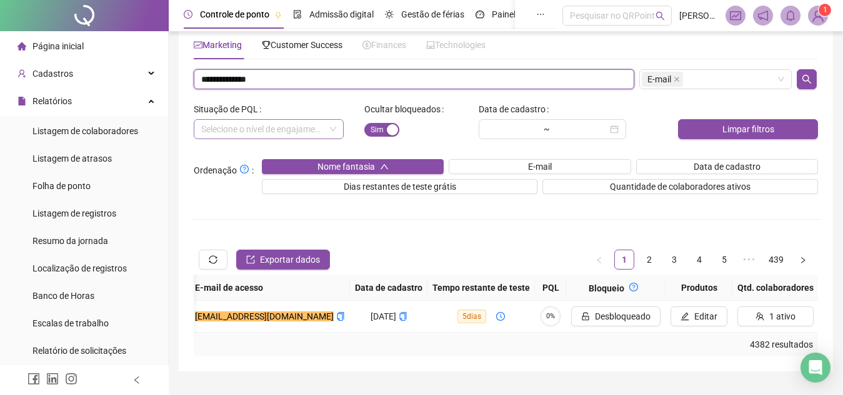
paste input "**********"
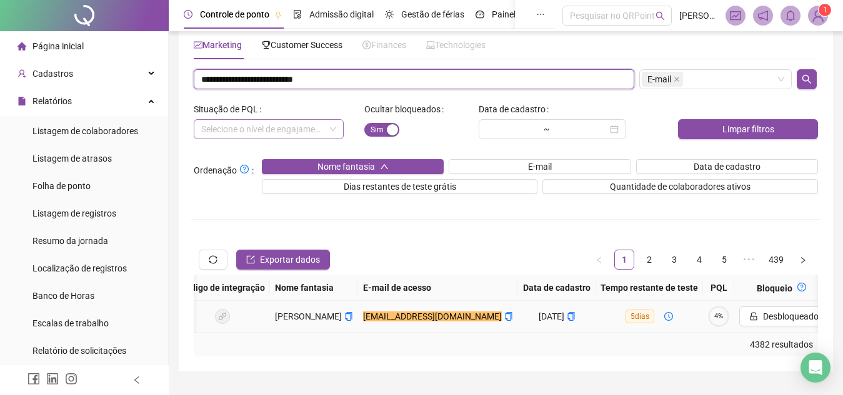
scroll to position [0, 32]
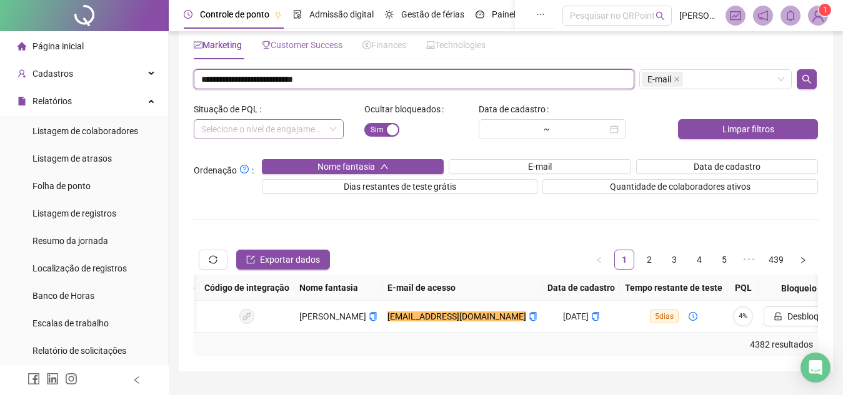
paste input "text"
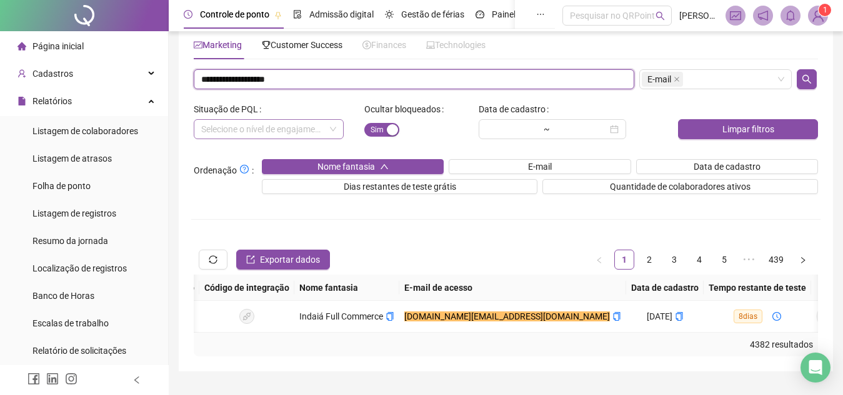
click at [362, 77] on input "**********" at bounding box center [414, 79] width 440 height 20
paste input "****"
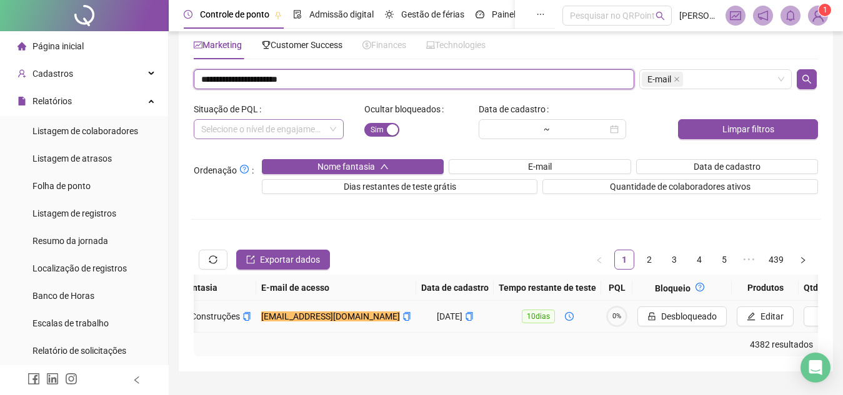
scroll to position [0, 0]
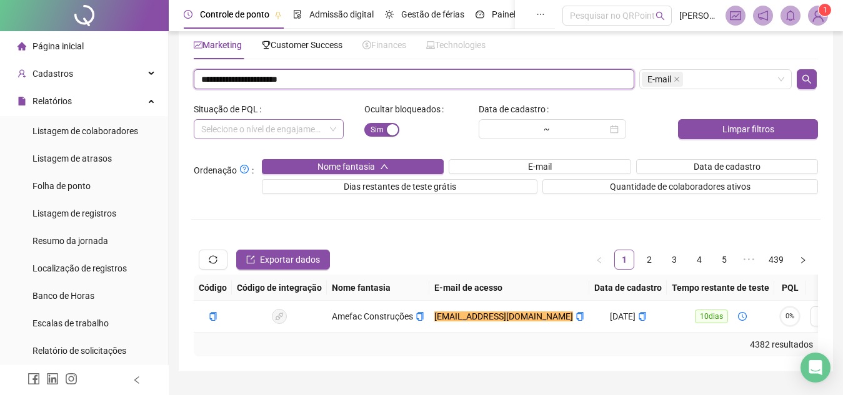
paste input "**********"
paste input "text"
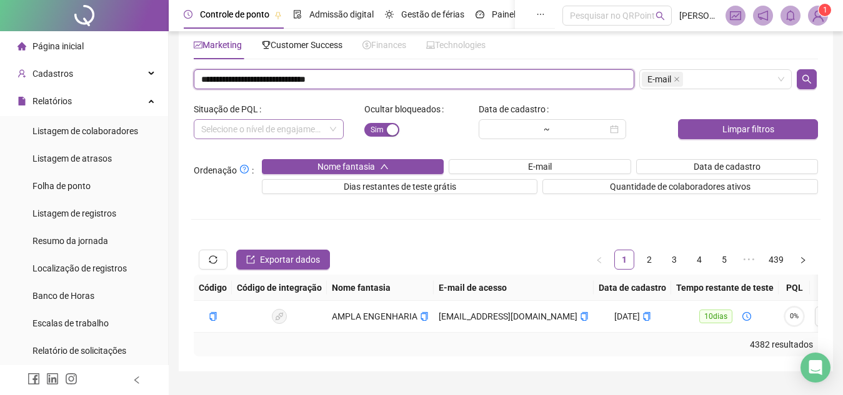
type input "**********"
